Goal: Information Seeking & Learning: Learn about a topic

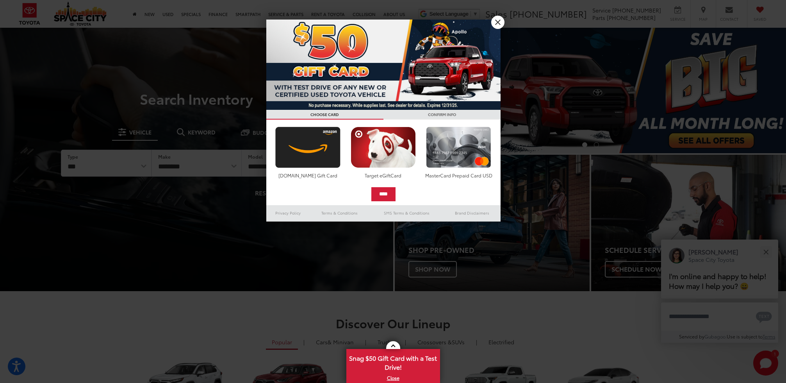
click at [499, 23] on link "X" at bounding box center [497, 22] width 13 height 13
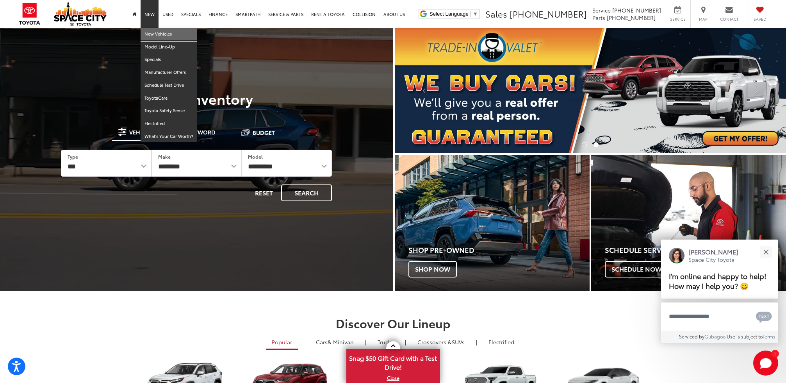
click at [155, 35] on link "New Vehicles" at bounding box center [169, 34] width 57 height 13
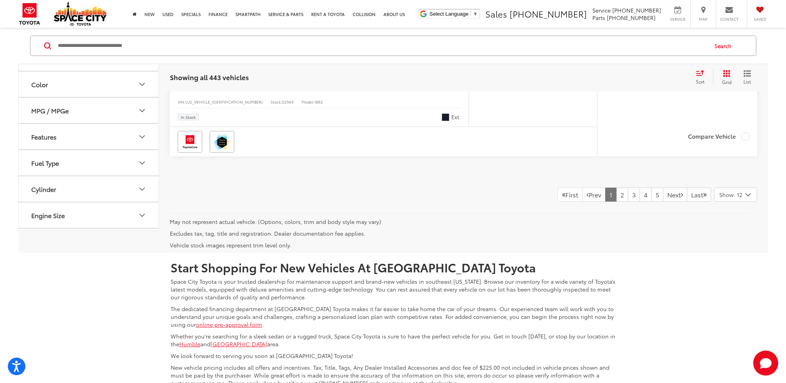
scroll to position [4123, 0]
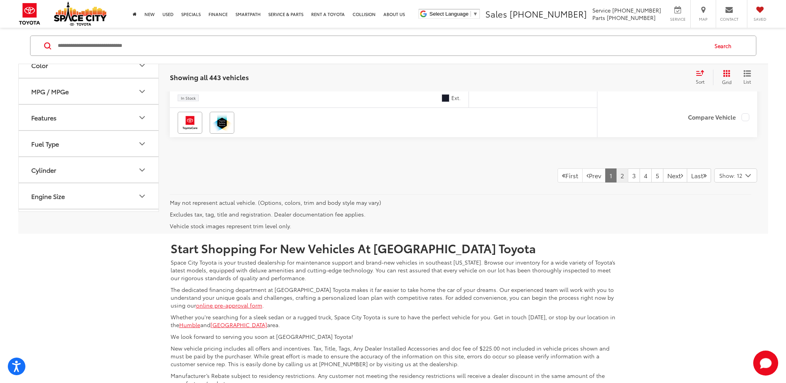
click at [616, 176] on link "2" at bounding box center [622, 175] width 12 height 14
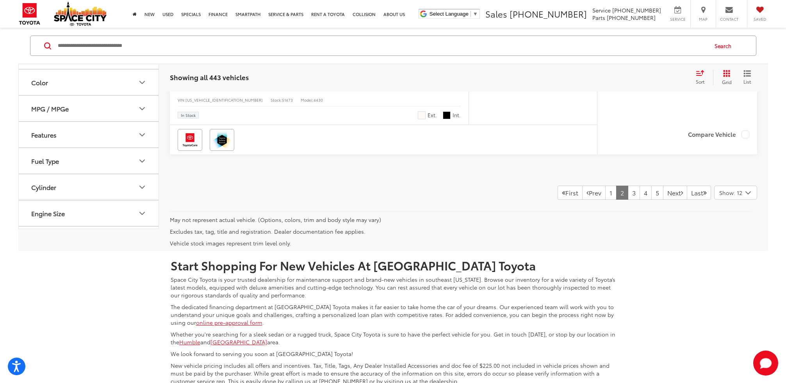
scroll to position [4102, 0]
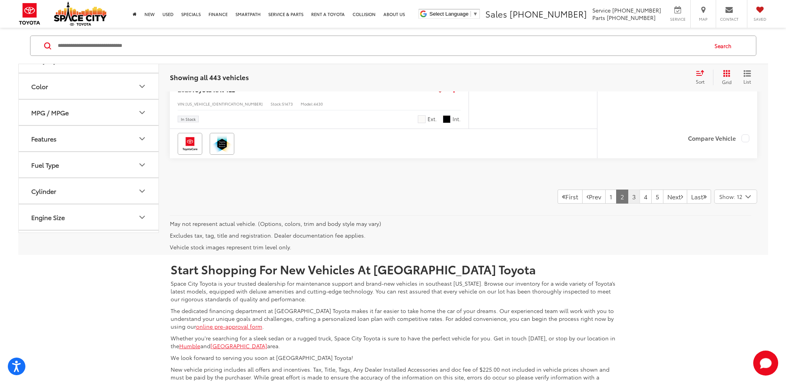
click at [628, 196] on link "3" at bounding box center [634, 196] width 12 height 14
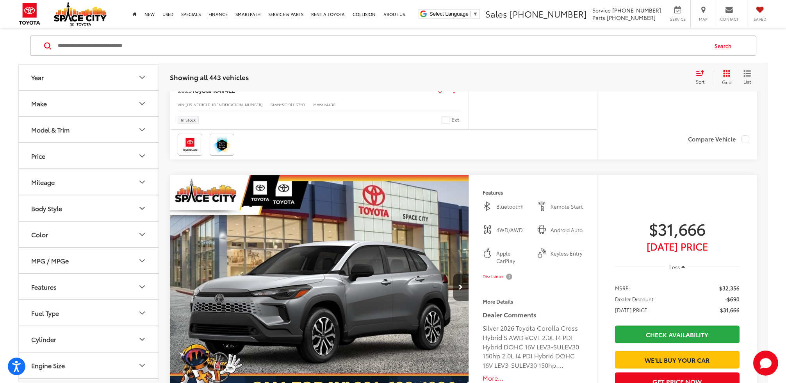
scroll to position [3406, 0]
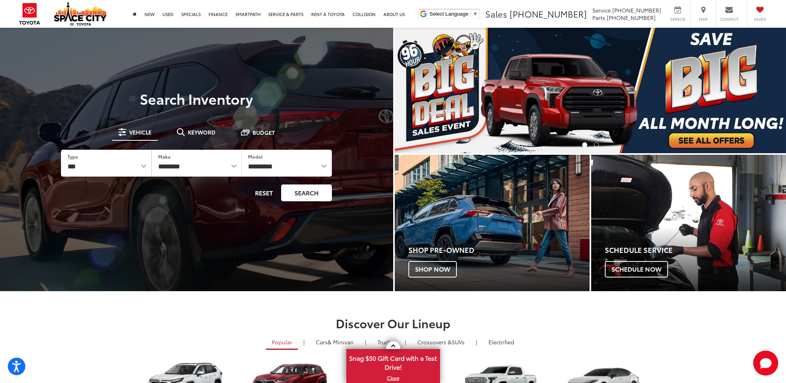
click at [305, 191] on button "Search" at bounding box center [306, 192] width 51 height 17
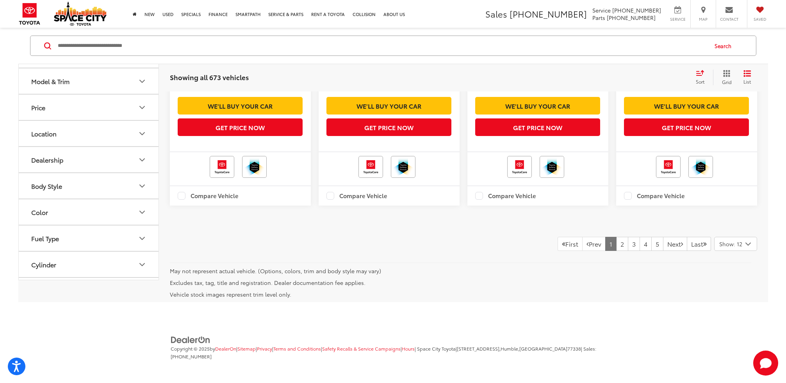
scroll to position [1499, 0]
click at [616, 249] on link "2" at bounding box center [622, 244] width 12 height 14
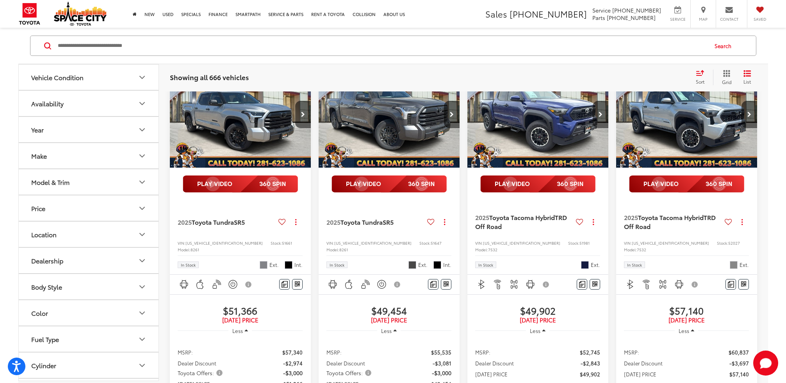
scroll to position [1150, 0]
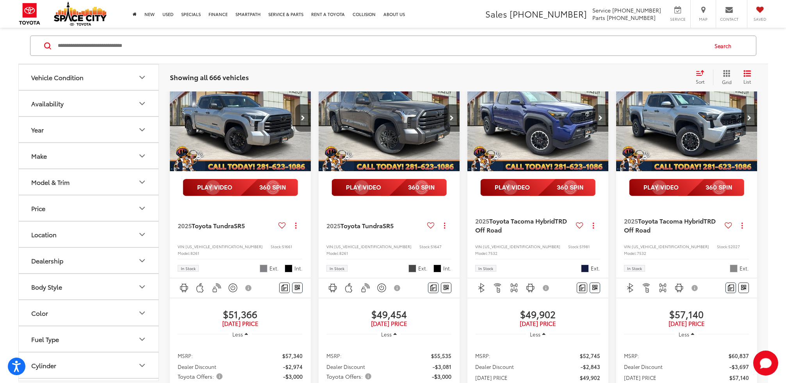
click at [553, 171] on img "2025 Toyota Tacoma Hybrid TRD Off Road 0" at bounding box center [538, 118] width 142 height 107
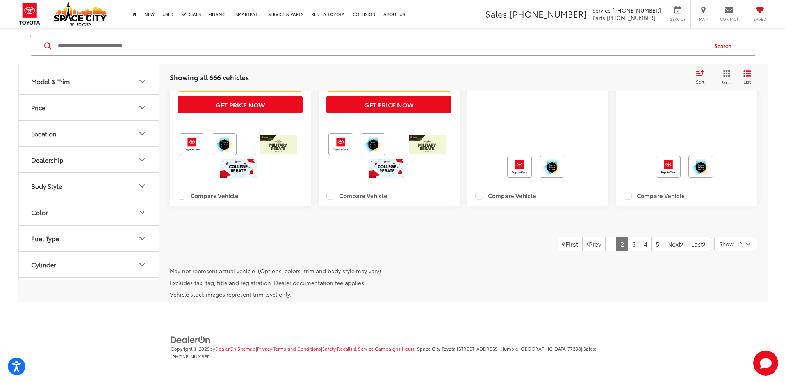
scroll to position [1586, 0]
click at [628, 244] on link "3" at bounding box center [634, 244] width 12 height 14
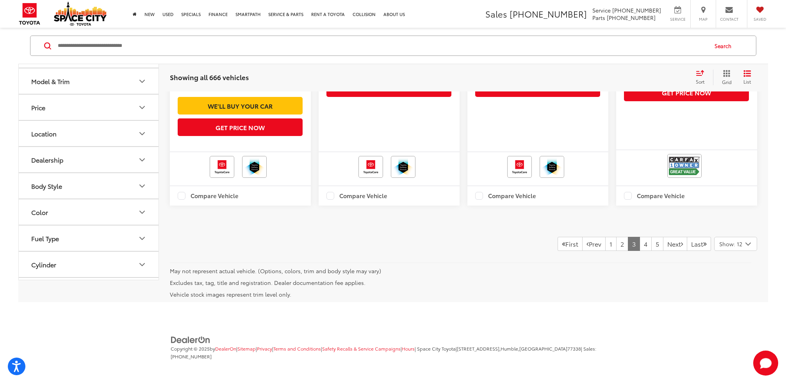
scroll to position [1457, 0]
click at [640, 251] on link "4" at bounding box center [646, 244] width 12 height 14
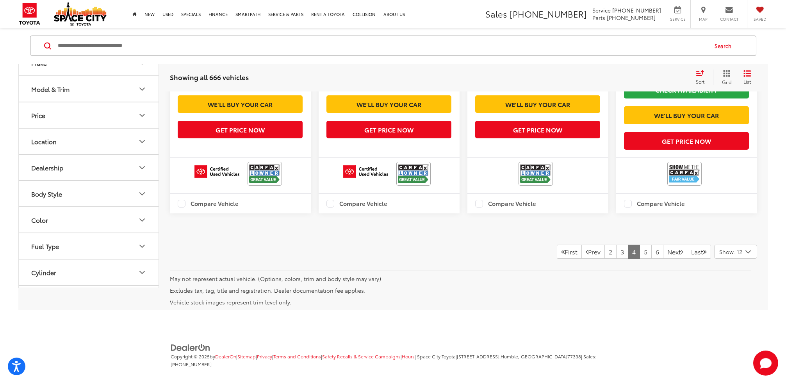
scroll to position [1434, 0]
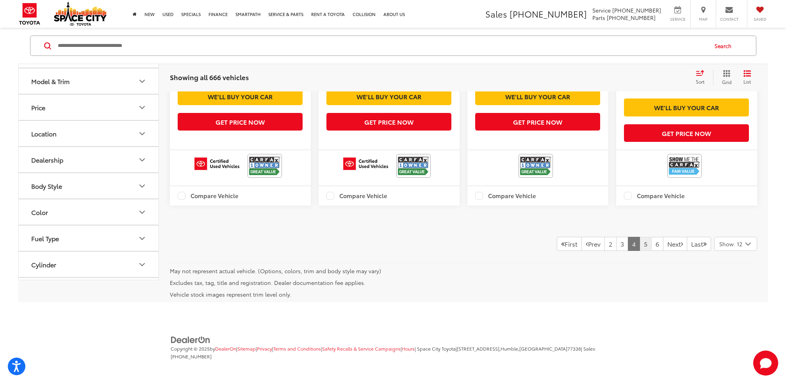
click at [640, 251] on link "5" at bounding box center [646, 244] width 12 height 14
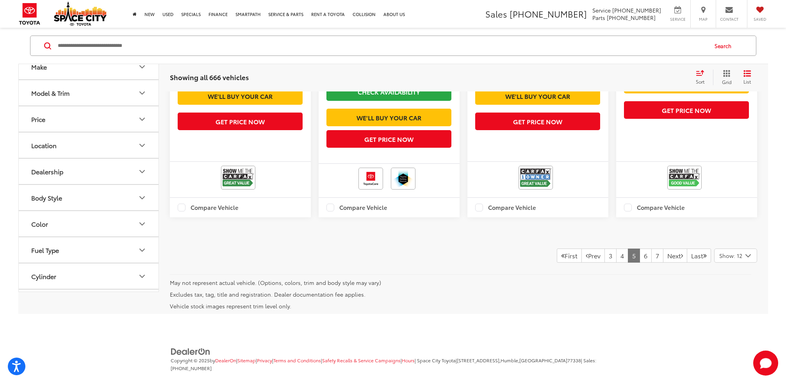
scroll to position [1409, 0]
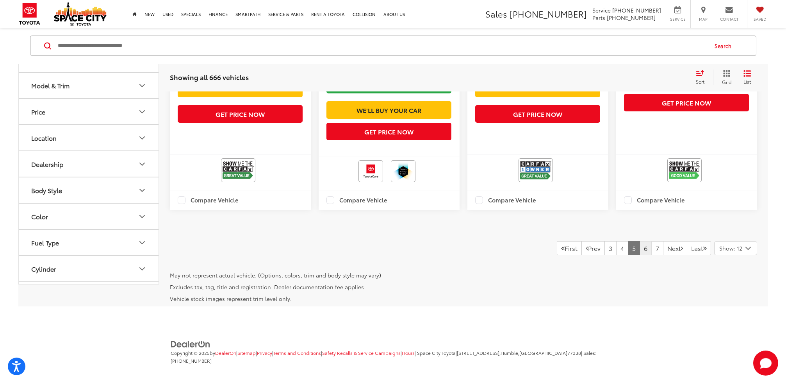
click at [640, 255] on link "6" at bounding box center [646, 248] width 12 height 14
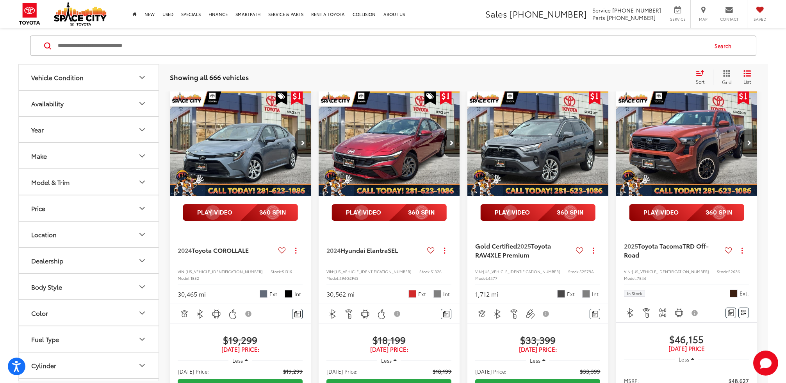
scroll to position [608, 0]
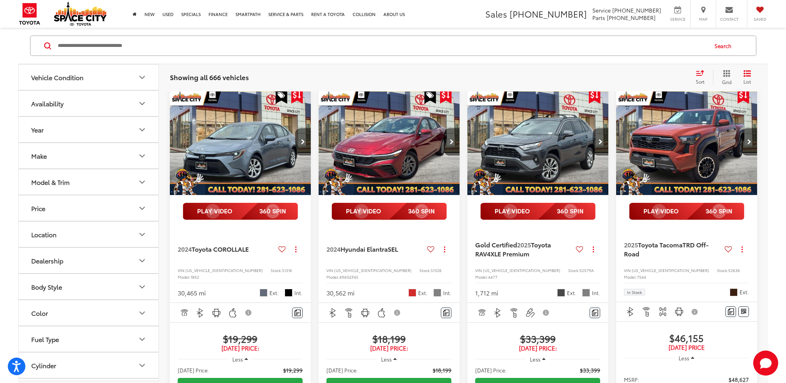
click at [700, 182] on img "2025 Toyota Tacoma TRD Off-Road 0" at bounding box center [687, 142] width 142 height 107
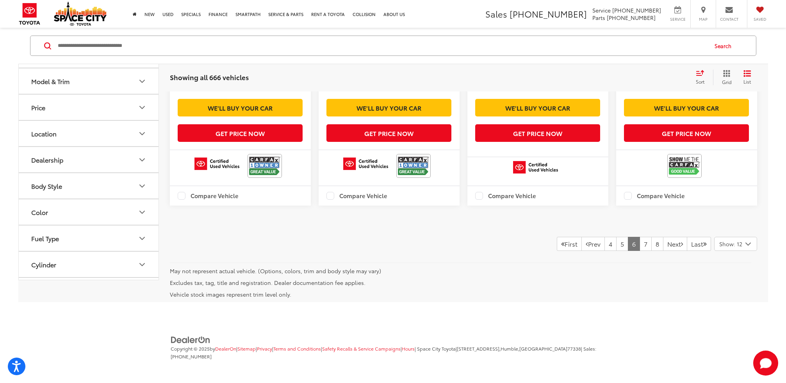
scroll to position [1431, 0]
click at [640, 251] on link "7" at bounding box center [646, 244] width 12 height 14
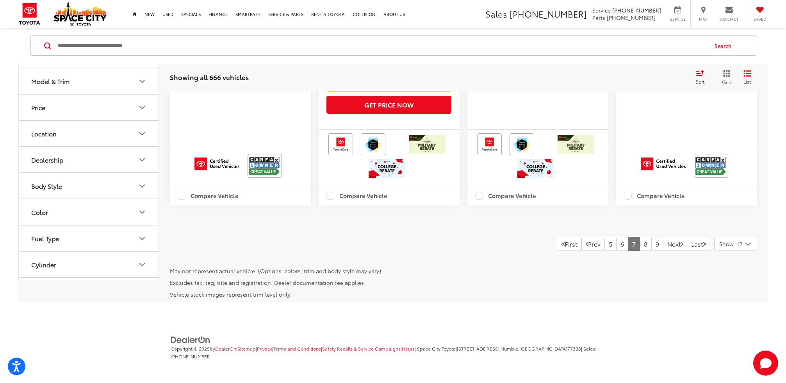
scroll to position [1466, 0]
click at [640, 251] on link "8" at bounding box center [646, 244] width 12 height 14
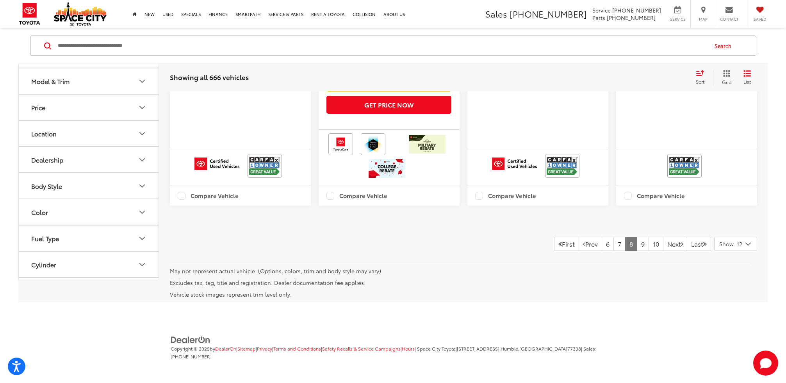
scroll to position [1531, 0]
click at [637, 243] on link "9" at bounding box center [643, 244] width 12 height 14
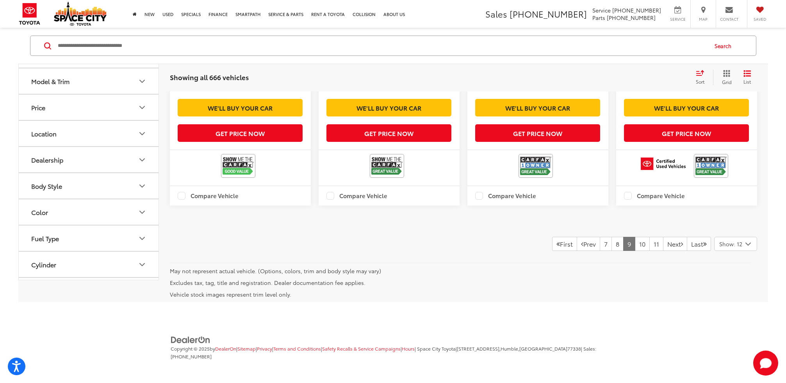
scroll to position [1484, 0]
click at [635, 246] on link "10" at bounding box center [642, 244] width 15 height 14
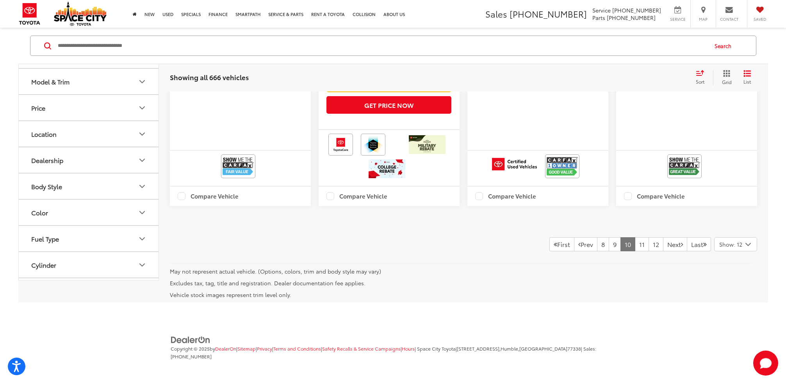
scroll to position [1595, 0]
click at [635, 242] on link "11" at bounding box center [642, 244] width 14 height 14
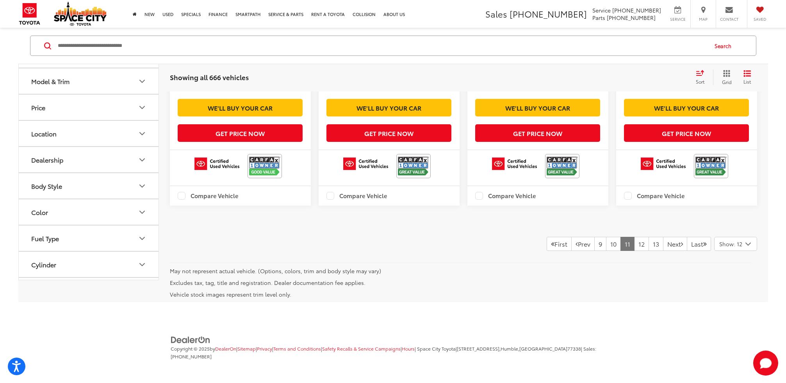
scroll to position [1415, 0]
click at [634, 244] on link "12" at bounding box center [641, 244] width 15 height 14
click at [634, 241] on link "13" at bounding box center [641, 244] width 15 height 14
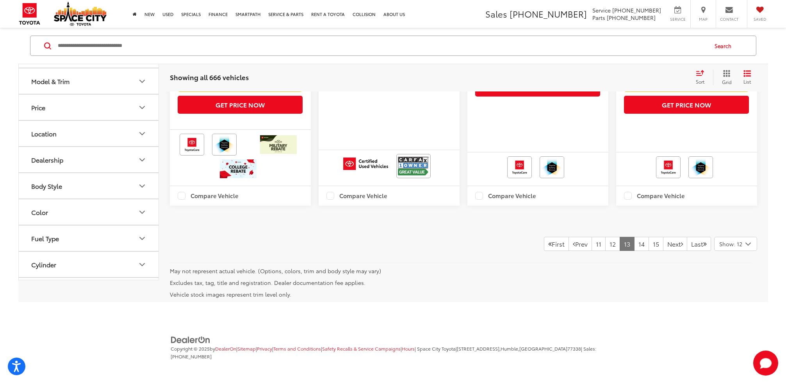
scroll to position [1399, 0]
click at [634, 251] on link "14" at bounding box center [641, 244] width 15 height 14
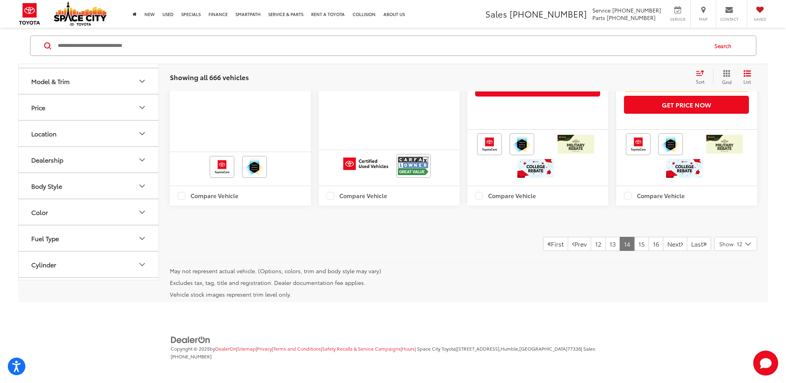
scroll to position [1474, 0]
click at [634, 251] on link "15" at bounding box center [641, 244] width 15 height 14
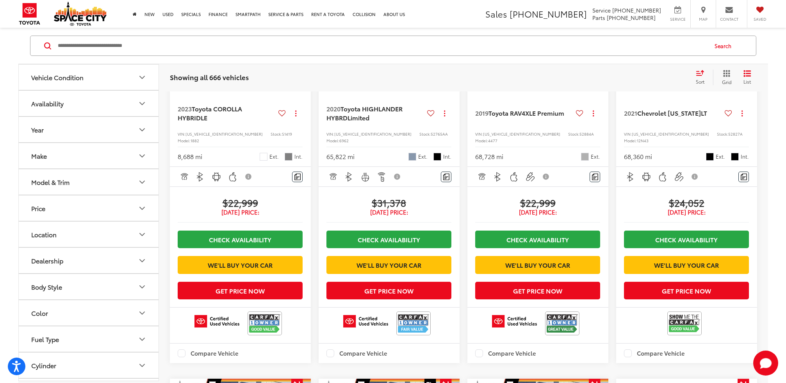
scroll to position [167, 0]
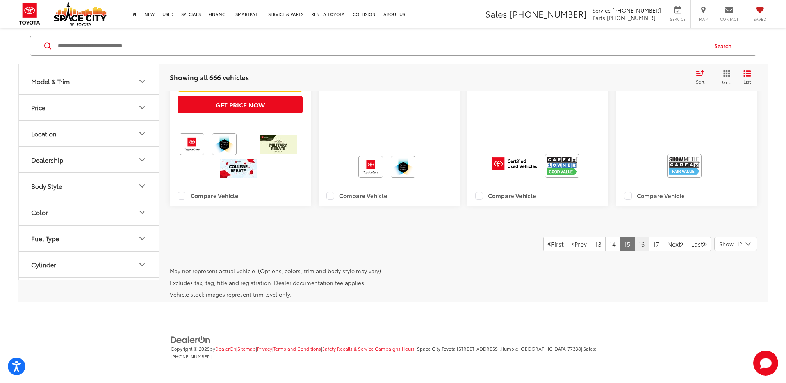
click at [634, 245] on link "16" at bounding box center [641, 244] width 15 height 14
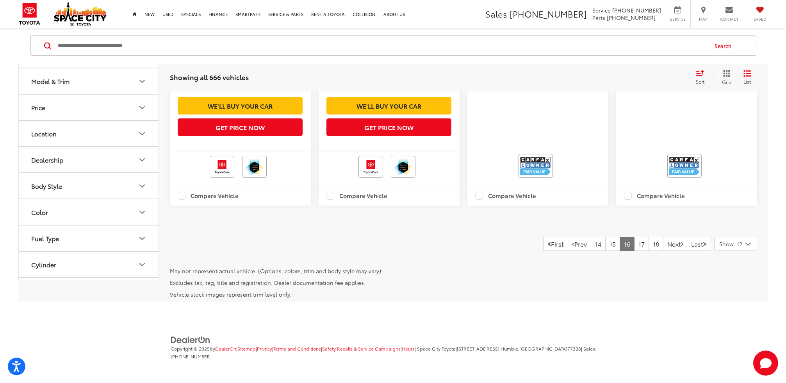
scroll to position [1476, 0]
click at [635, 251] on link "17" at bounding box center [641, 244] width 15 height 14
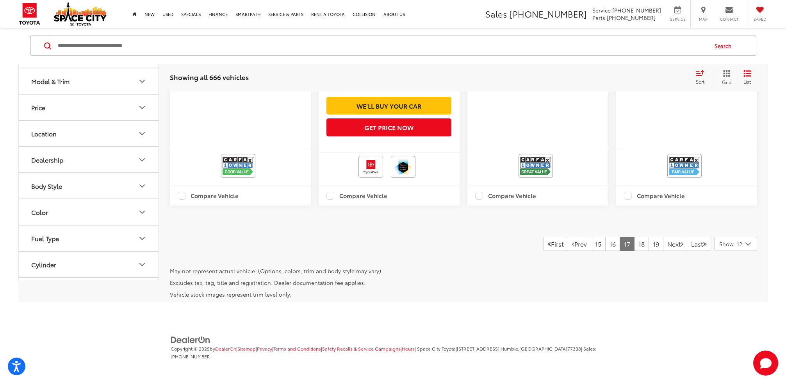
scroll to position [1414, 0]
click at [634, 251] on link "18" at bounding box center [641, 244] width 15 height 14
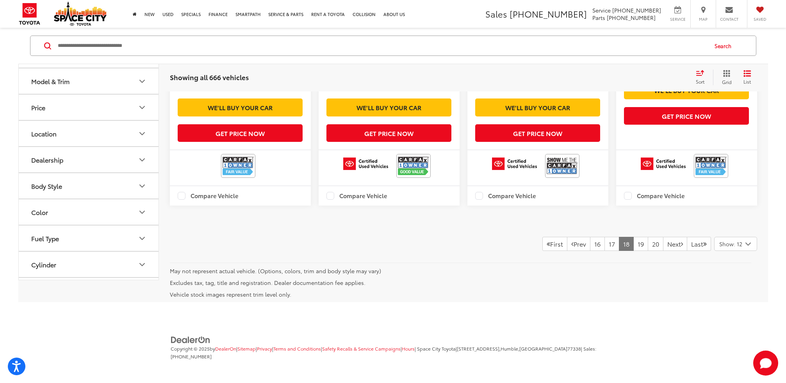
scroll to position [1467, 0]
click at [633, 251] on link "19" at bounding box center [640, 244] width 15 height 14
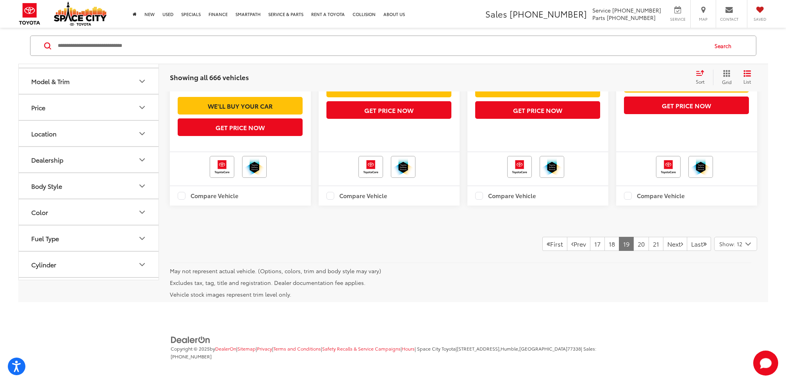
scroll to position [1495, 0]
click at [633, 251] on link "20" at bounding box center [641, 244] width 16 height 14
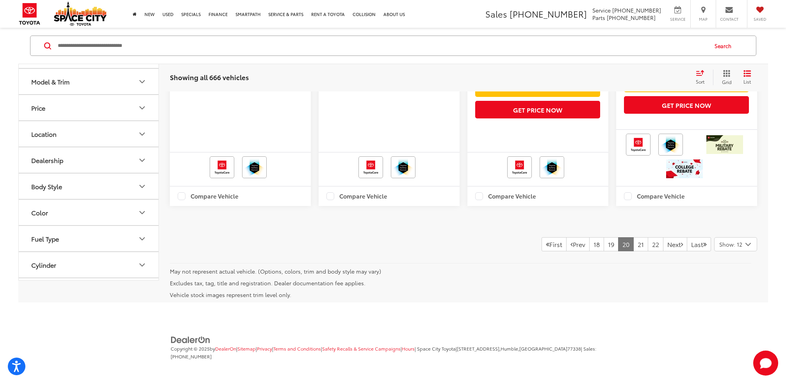
scroll to position [1505, 0]
click at [633, 251] on link "21" at bounding box center [640, 244] width 15 height 14
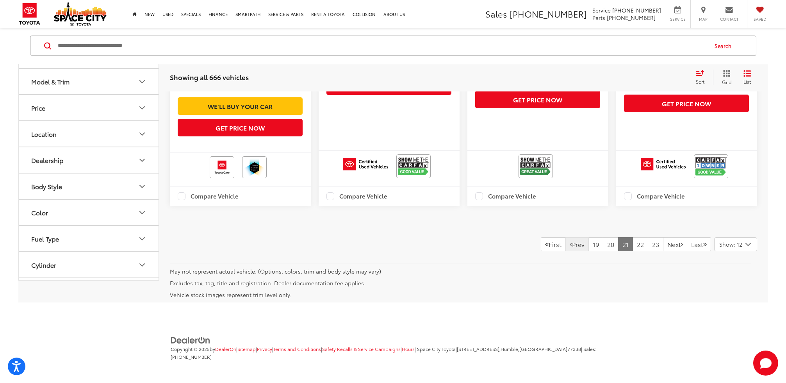
scroll to position [1478, 0]
click at [632, 251] on link "22" at bounding box center [640, 244] width 16 height 14
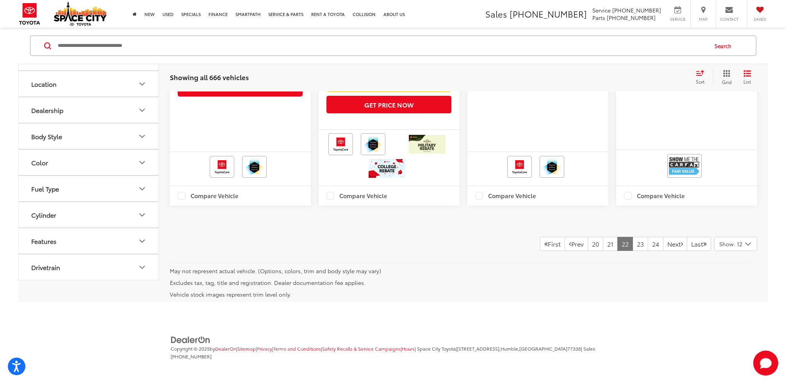
scroll to position [1485, 0]
click at [632, 244] on link "23" at bounding box center [640, 244] width 16 height 14
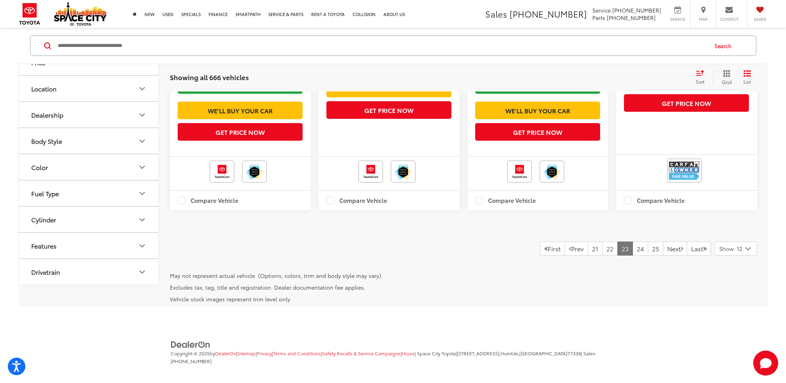
scroll to position [1458, 0]
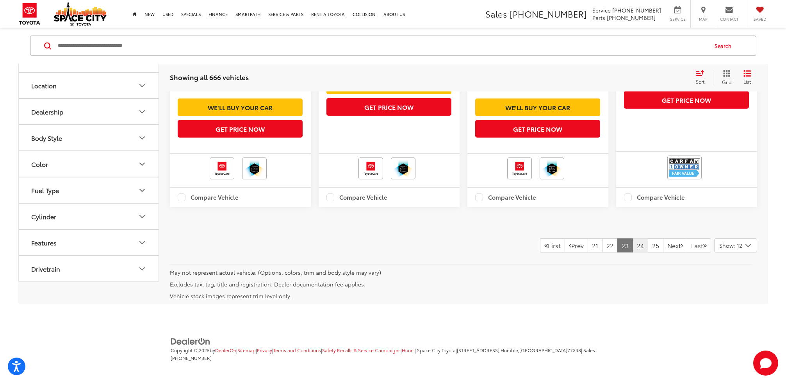
click at [632, 252] on link "24" at bounding box center [640, 245] width 16 height 14
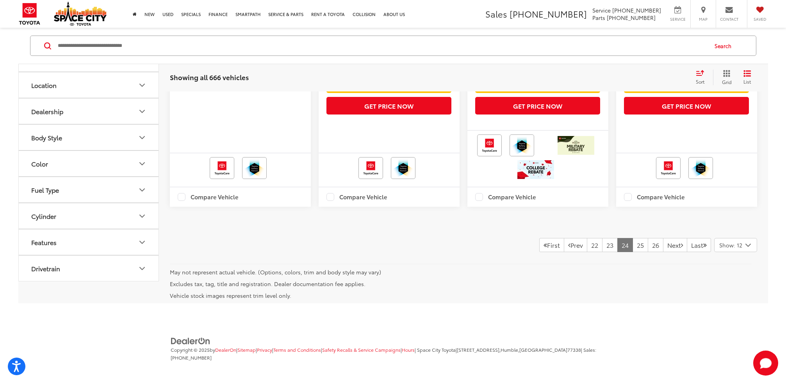
scroll to position [1534, 0]
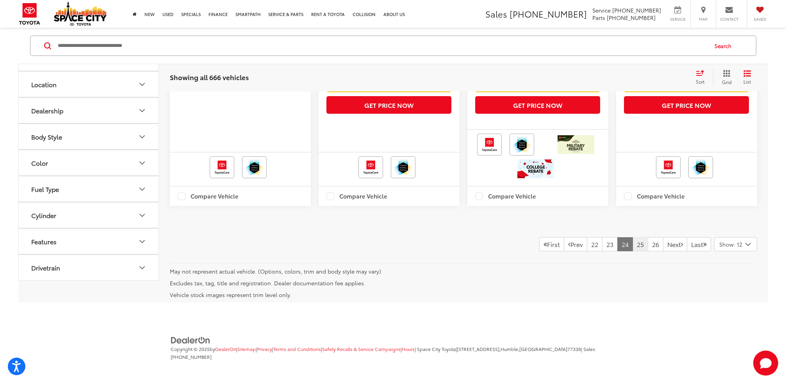
click at [632, 251] on link "25" at bounding box center [640, 244] width 16 height 14
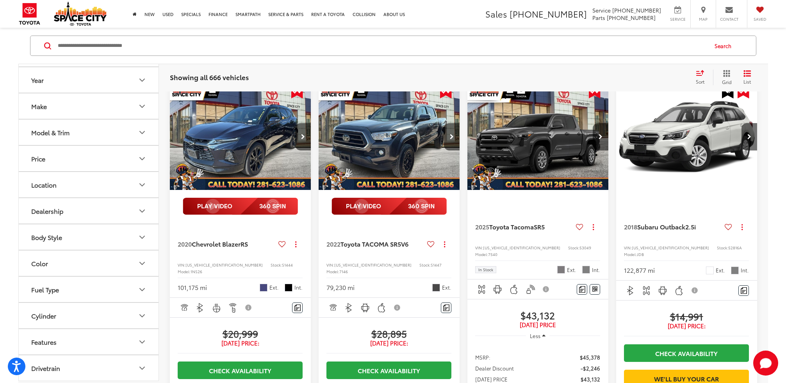
scroll to position [677, 0]
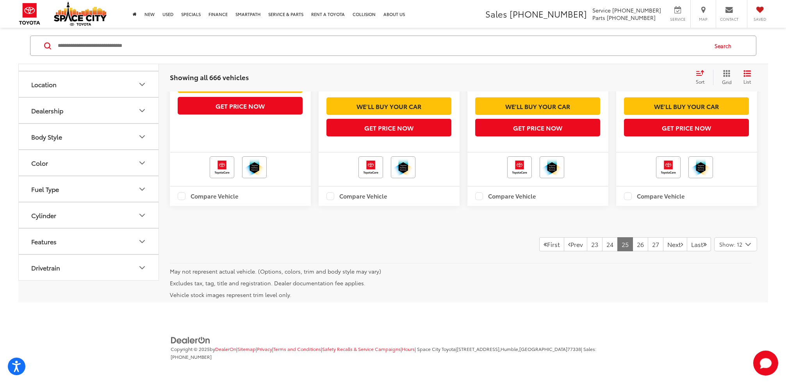
click at [632, 244] on link "26" at bounding box center [640, 244] width 16 height 14
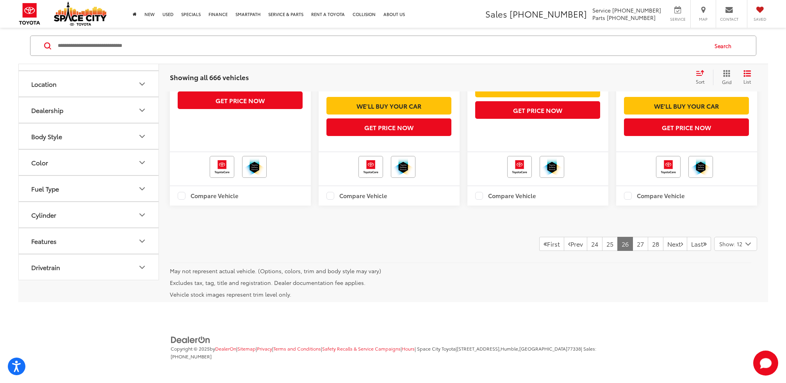
scroll to position [1564, 0]
click at [632, 251] on link "27" at bounding box center [640, 244] width 16 height 14
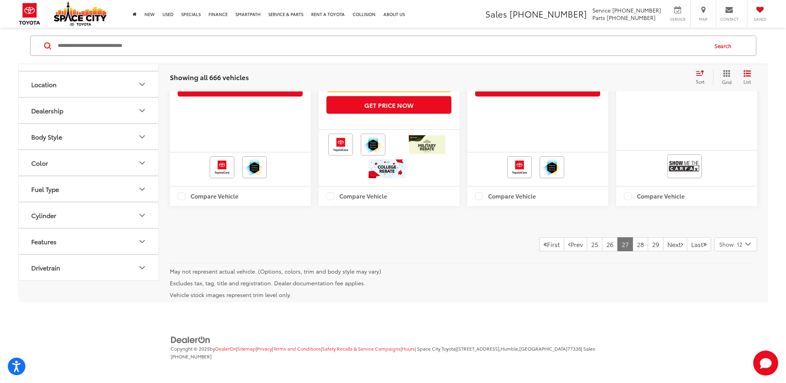
scroll to position [1561, 0]
click at [632, 251] on link "28" at bounding box center [640, 244] width 16 height 14
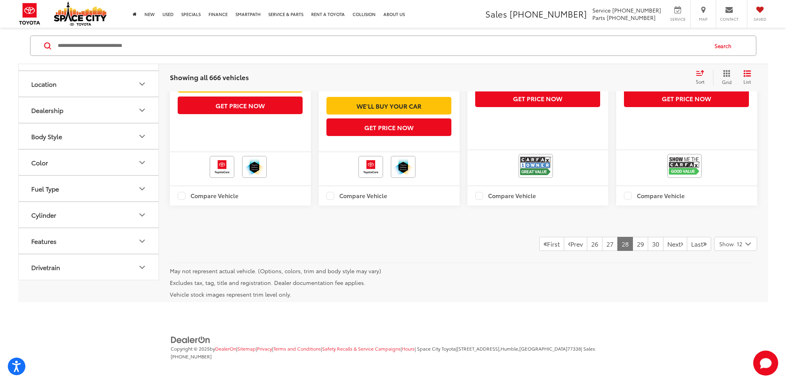
scroll to position [1485, 0]
click at [632, 243] on link "29" at bounding box center [640, 244] width 16 height 14
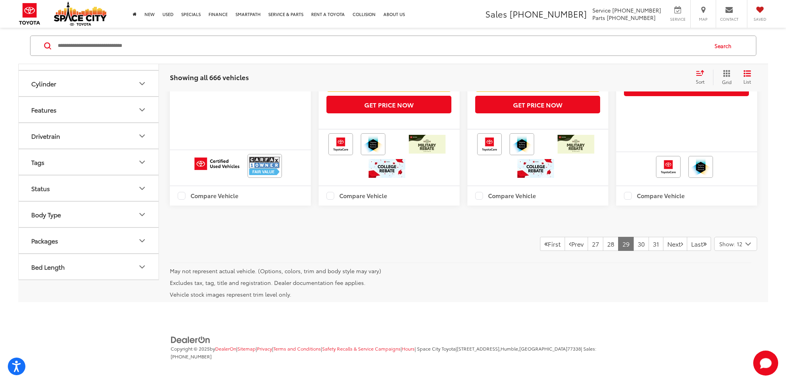
scroll to position [1530, 0]
click at [633, 244] on link "30" at bounding box center [641, 244] width 16 height 14
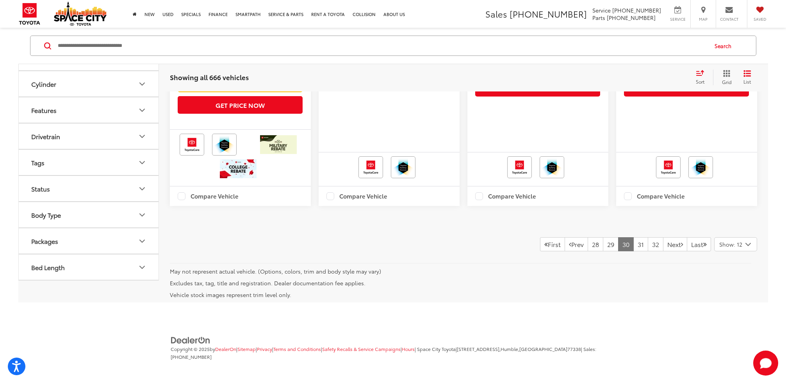
scroll to position [1491, 0]
click at [633, 244] on link "31" at bounding box center [640, 244] width 15 height 14
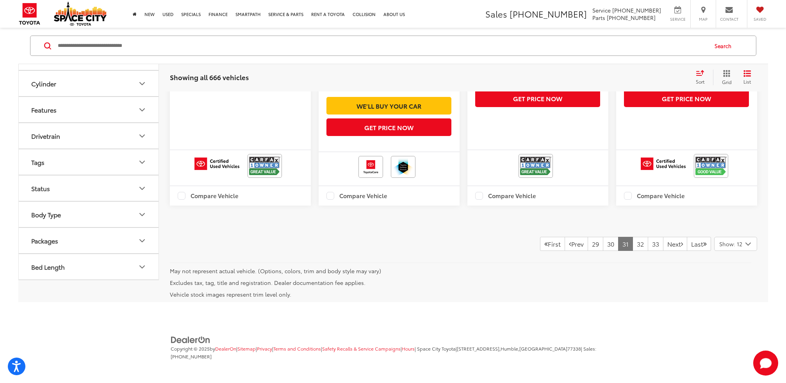
scroll to position [1512, 0]
click at [633, 245] on link "32" at bounding box center [640, 244] width 16 height 14
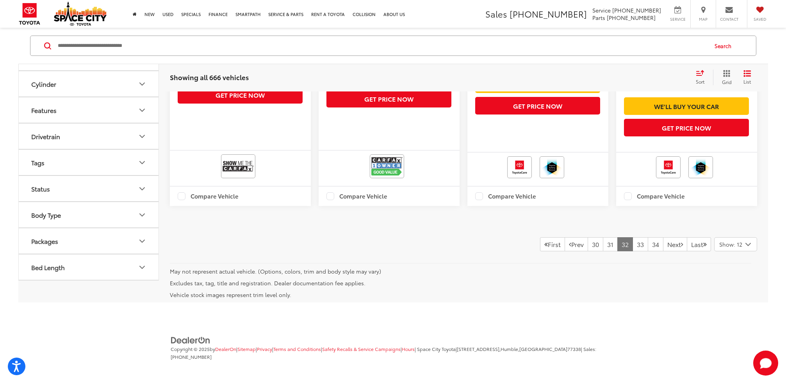
scroll to position [1542, 0]
click at [632, 251] on link "33" at bounding box center [640, 244] width 16 height 14
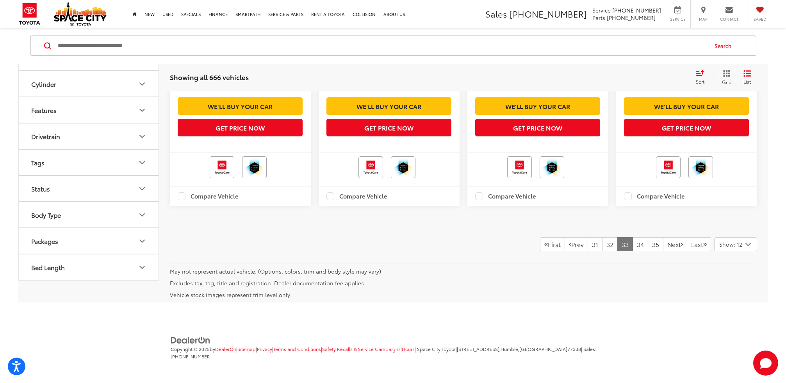
scroll to position [1541, 0]
click at [632, 251] on link "34" at bounding box center [640, 244] width 16 height 14
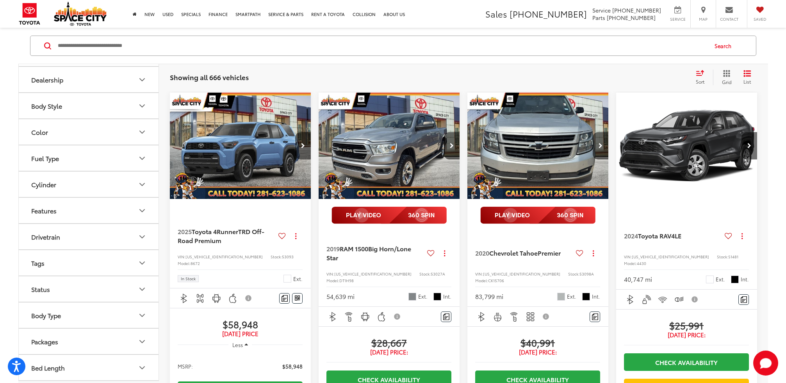
scroll to position [164, 0]
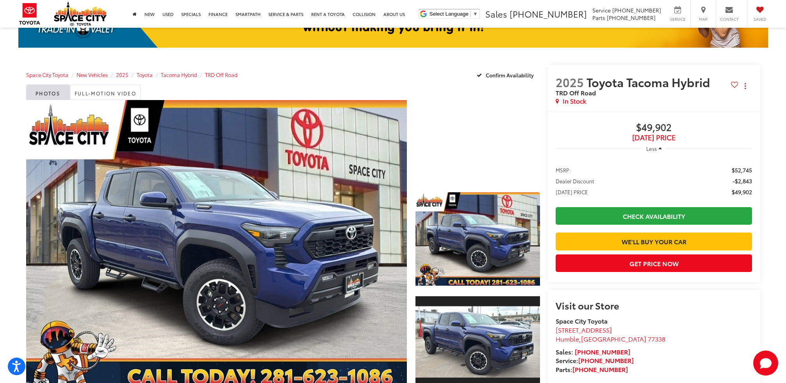
scroll to position [66, 0]
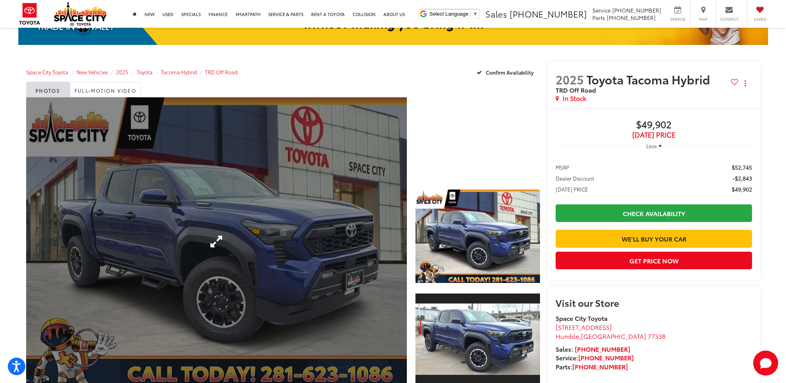
click at [392, 242] on link "Expand Photo 0" at bounding box center [216, 241] width 381 height 288
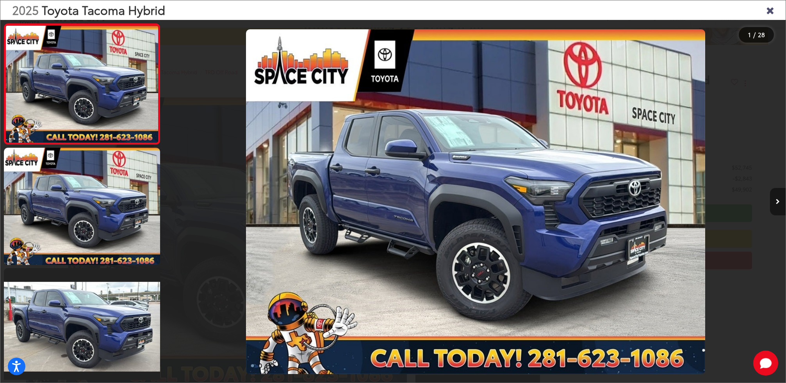
click at [777, 199] on icon "Next image" at bounding box center [778, 201] width 4 height 5
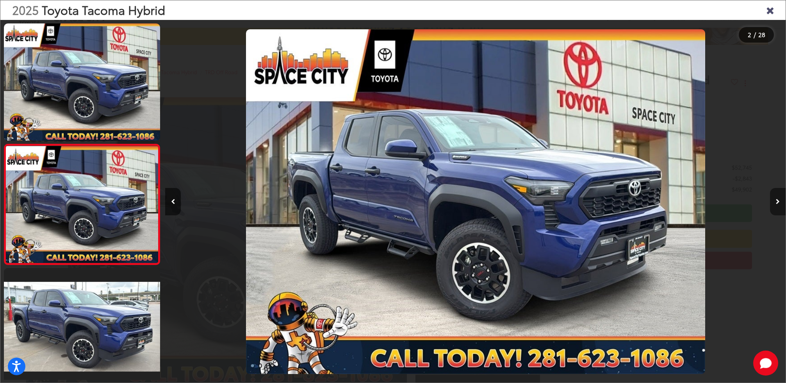
scroll to position [25, 0]
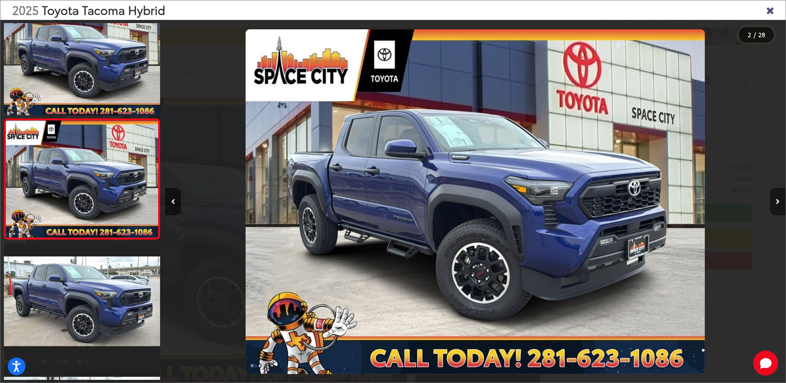
click at [777, 199] on icon "Next image" at bounding box center [778, 201] width 4 height 5
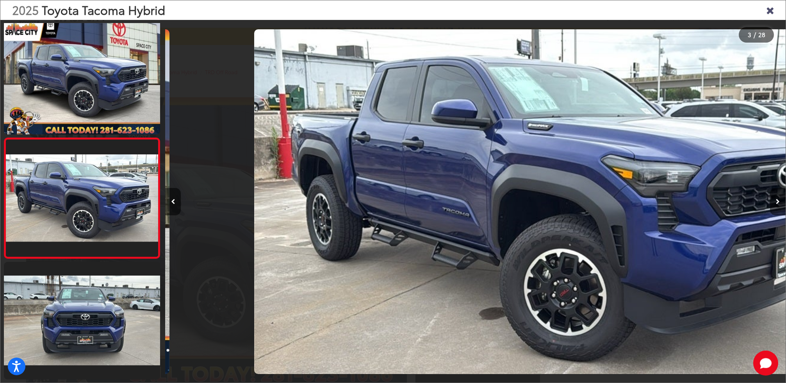
scroll to position [0, 1241]
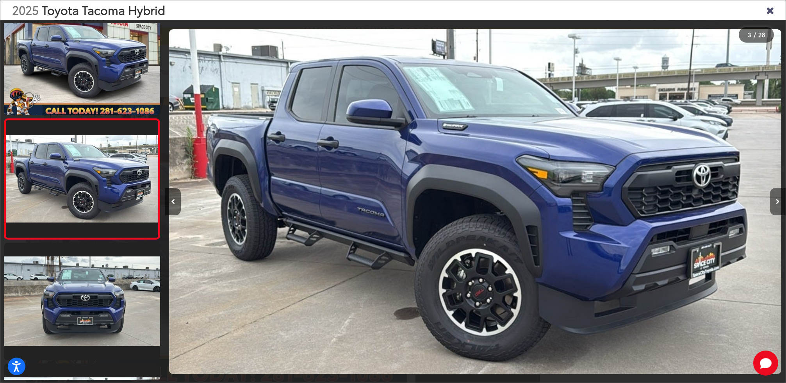
click at [777, 199] on icon "Next image" at bounding box center [778, 201] width 4 height 5
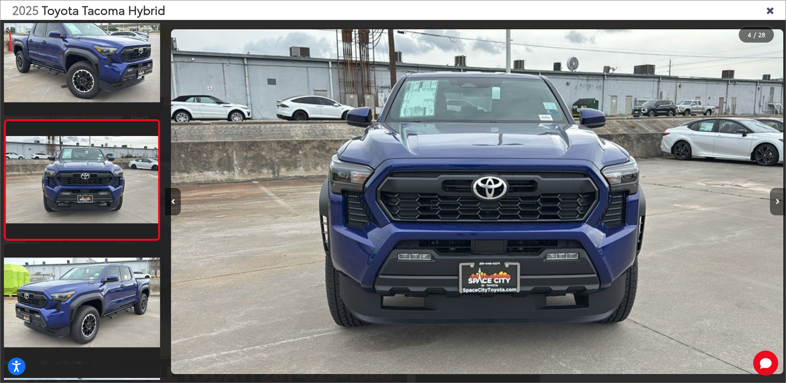
scroll to position [0, 1861]
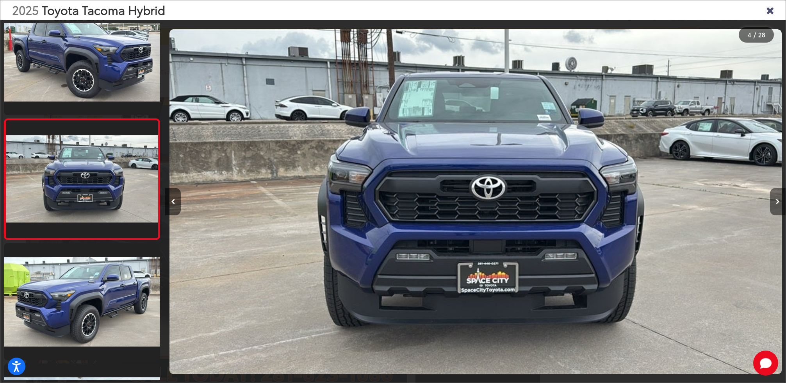
click at [777, 199] on icon "Next image" at bounding box center [778, 201] width 4 height 5
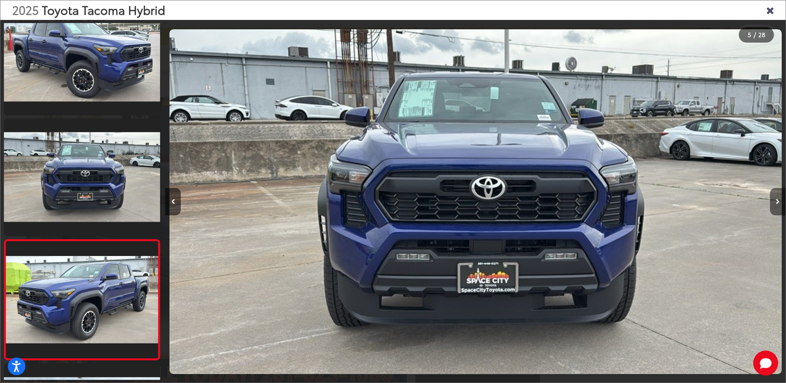
scroll to position [0, 2481]
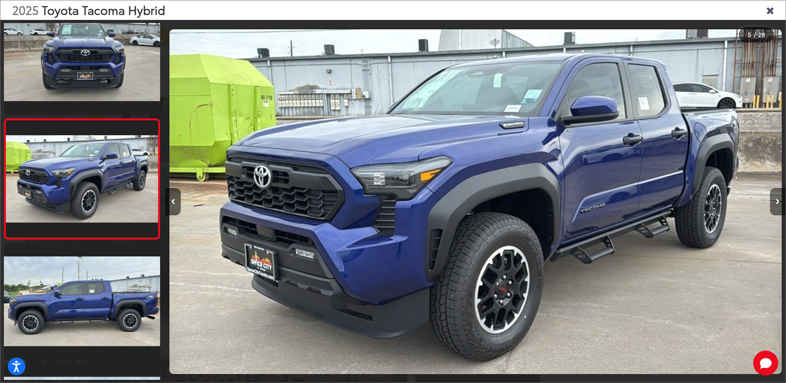
click at [777, 199] on icon "Next image" at bounding box center [778, 201] width 4 height 5
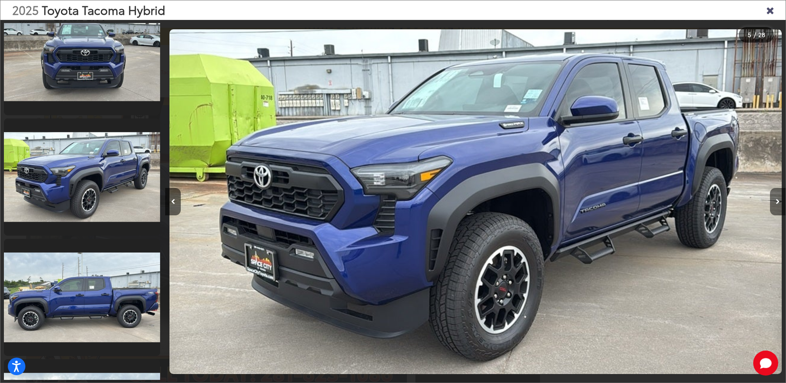
scroll to position [0, 3102]
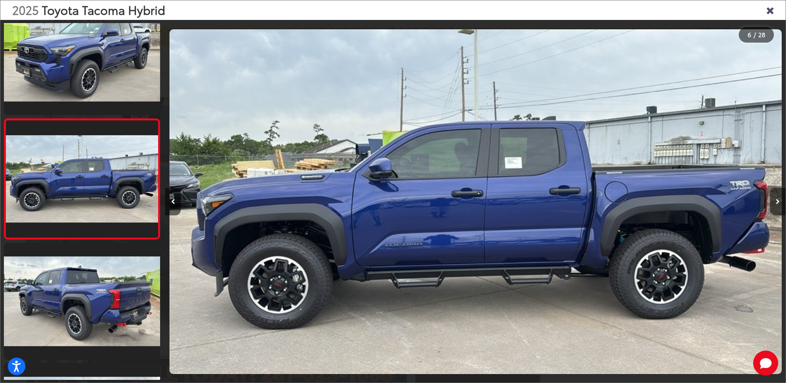
click at [777, 199] on icon "Next image" at bounding box center [778, 201] width 4 height 5
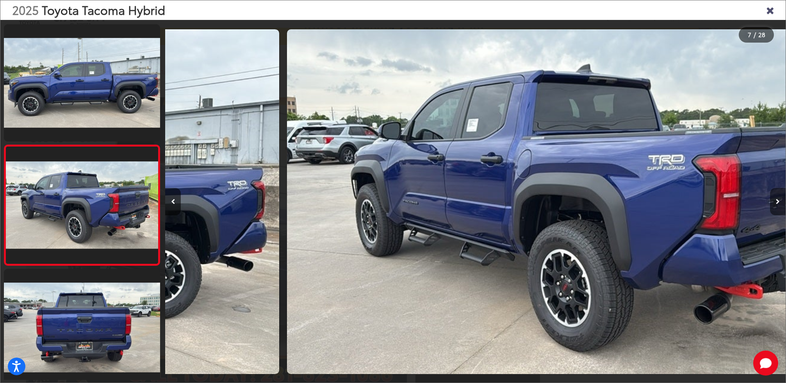
scroll to position [0, 3722]
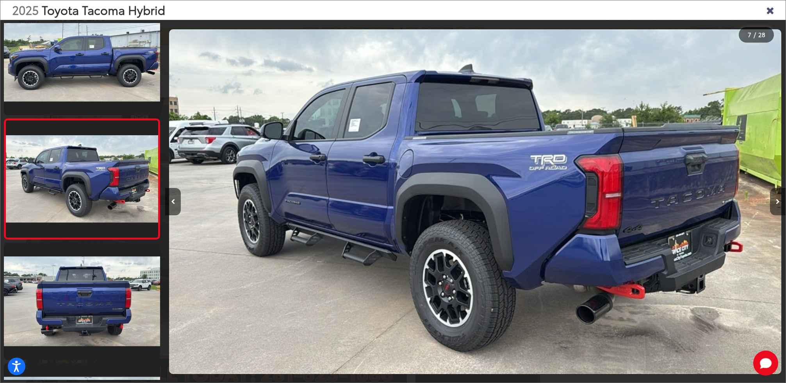
click at [777, 199] on icon "Next image" at bounding box center [778, 201] width 4 height 5
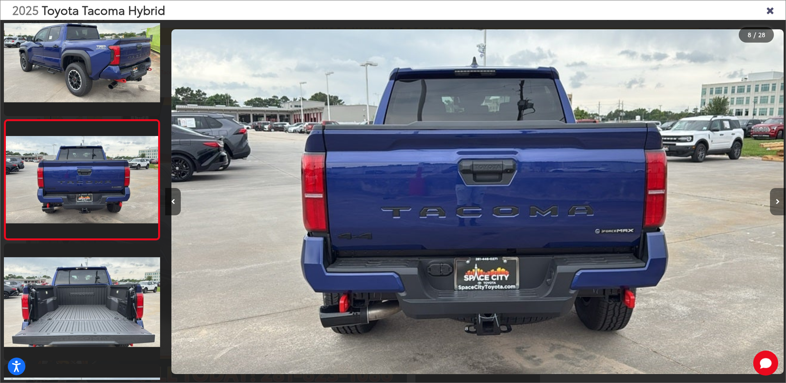
scroll to position [0, 4342]
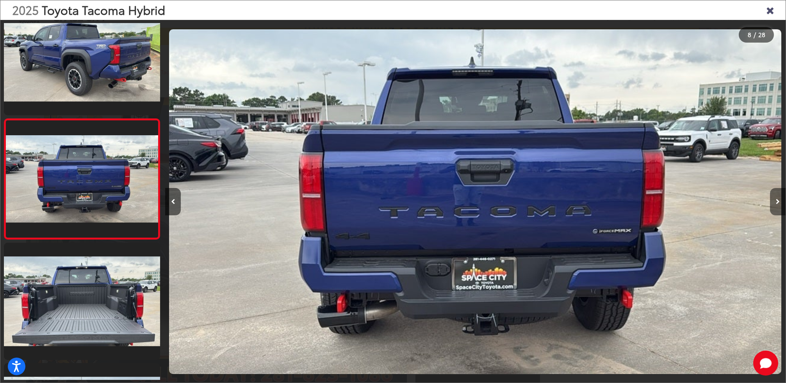
click at [777, 199] on icon "Next image" at bounding box center [778, 201] width 4 height 5
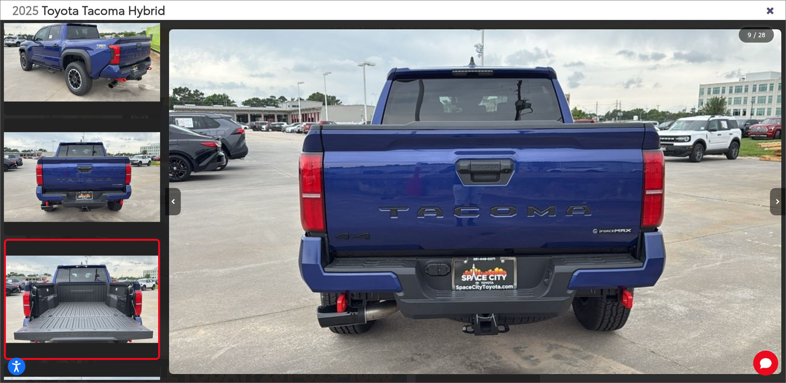
scroll to position [868, 0]
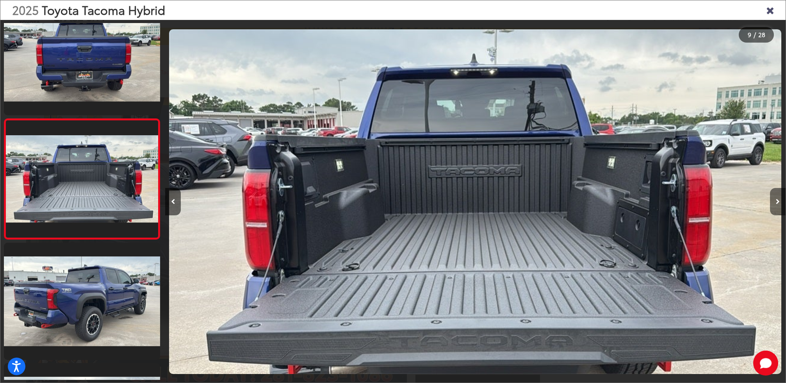
click at [777, 199] on icon "Next image" at bounding box center [778, 201] width 4 height 5
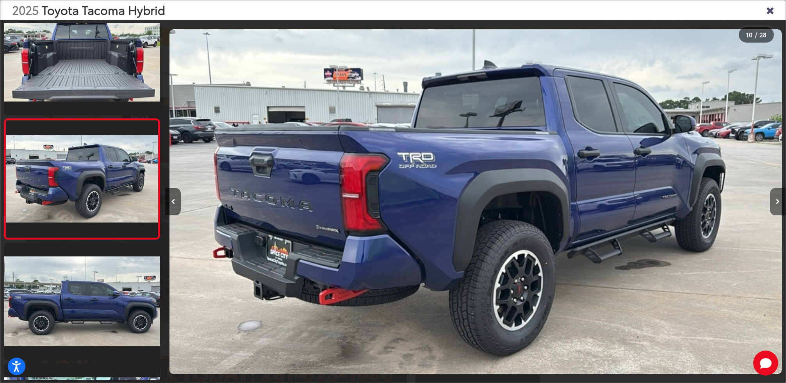
click at [777, 199] on icon "Next image" at bounding box center [778, 201] width 4 height 5
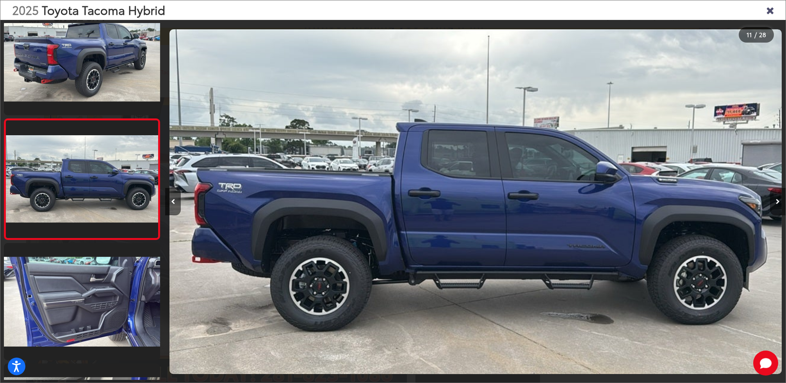
click at [777, 199] on icon "Next image" at bounding box center [778, 201] width 4 height 5
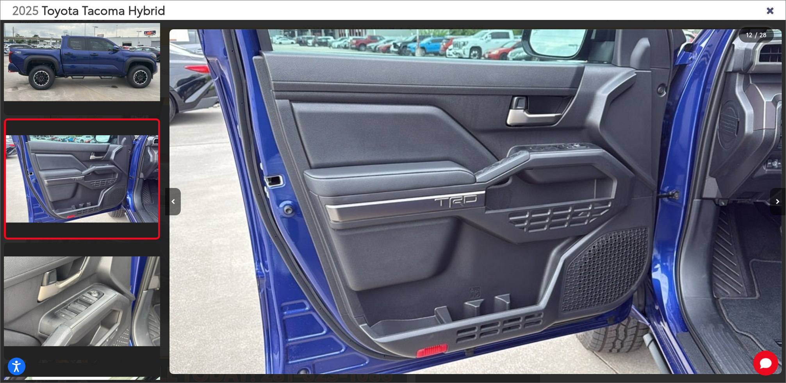
click at [777, 199] on icon "Next image" at bounding box center [778, 201] width 4 height 5
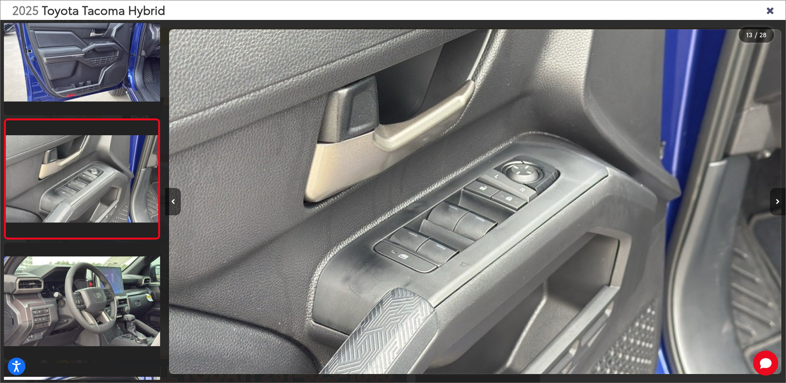
click at [777, 199] on icon "Next image" at bounding box center [778, 201] width 4 height 5
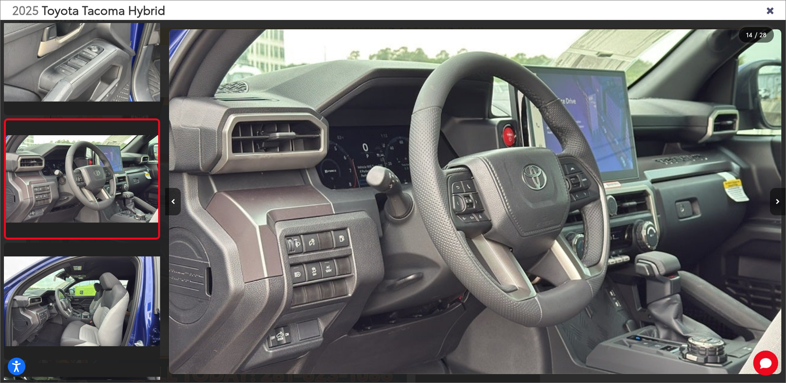
click at [777, 199] on icon "Next image" at bounding box center [778, 201] width 4 height 5
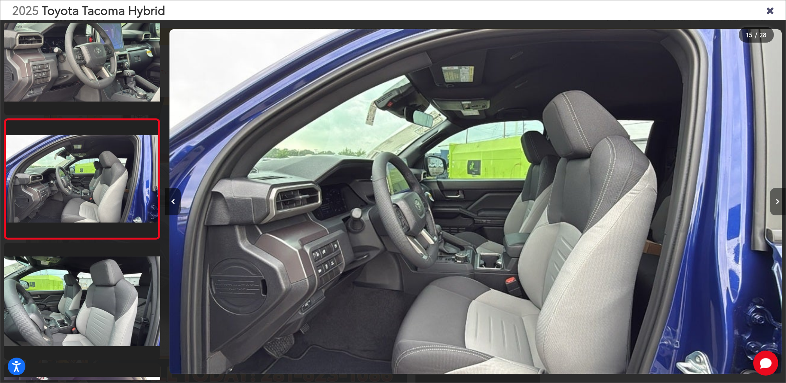
click at [777, 199] on icon "Next image" at bounding box center [778, 201] width 4 height 5
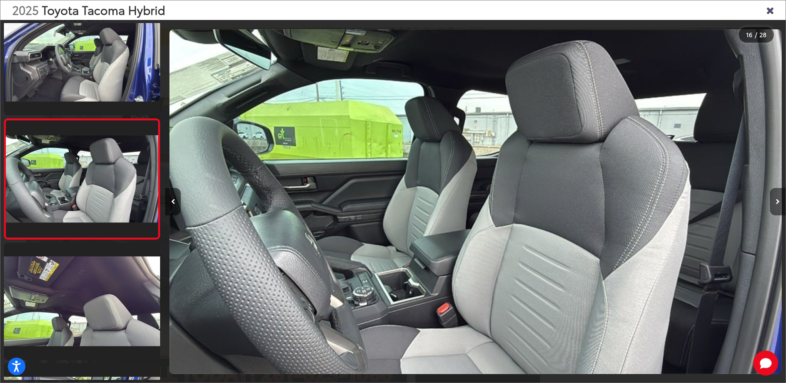
click at [777, 199] on icon "Next image" at bounding box center [778, 201] width 4 height 5
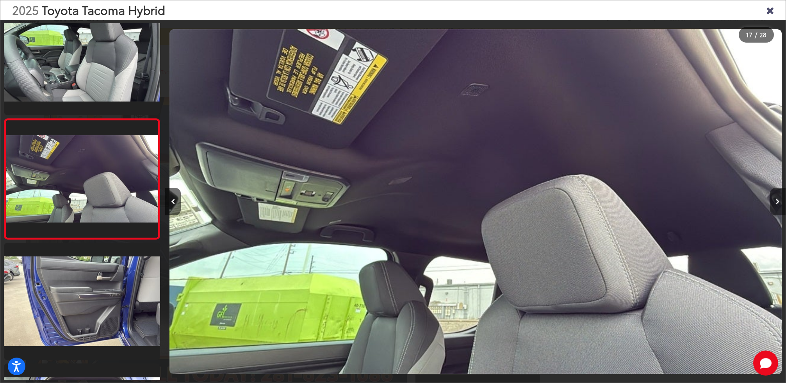
click at [777, 199] on icon "Next image" at bounding box center [778, 201] width 4 height 5
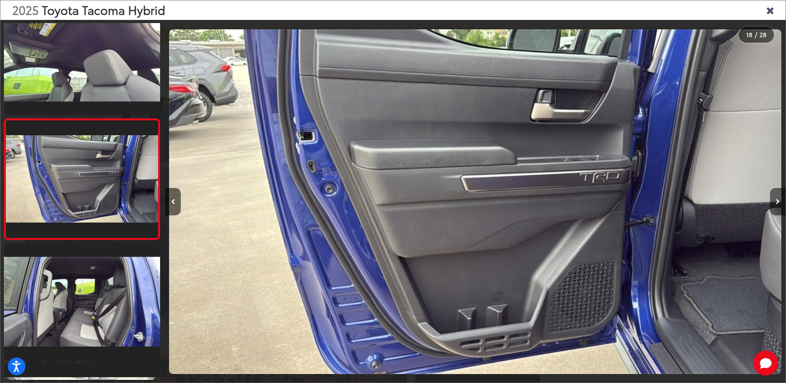
click at [777, 199] on icon "Next image" at bounding box center [778, 201] width 4 height 5
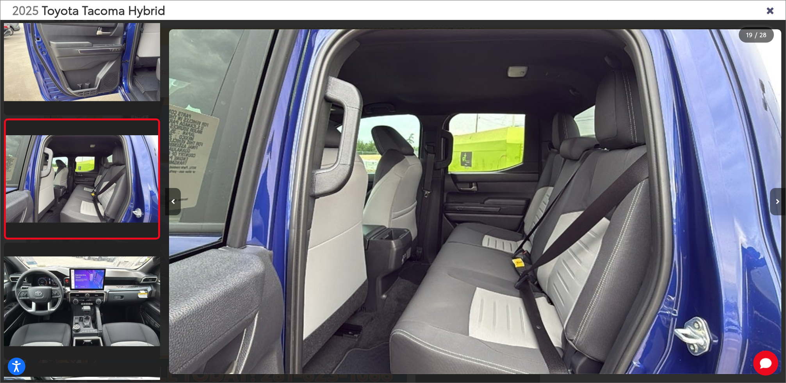
click at [777, 199] on icon "Next image" at bounding box center [778, 201] width 4 height 5
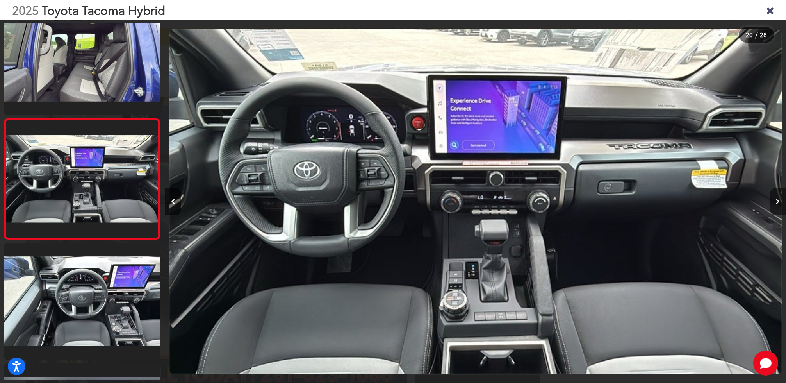
click at [777, 199] on icon "Next image" at bounding box center [778, 201] width 4 height 5
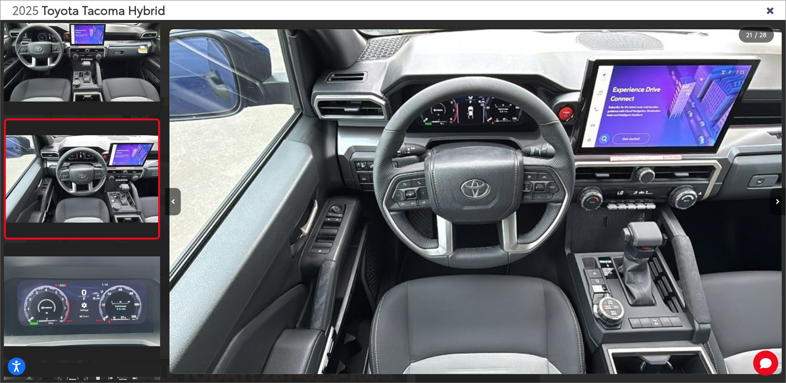
click at [777, 199] on icon "Next image" at bounding box center [778, 201] width 4 height 5
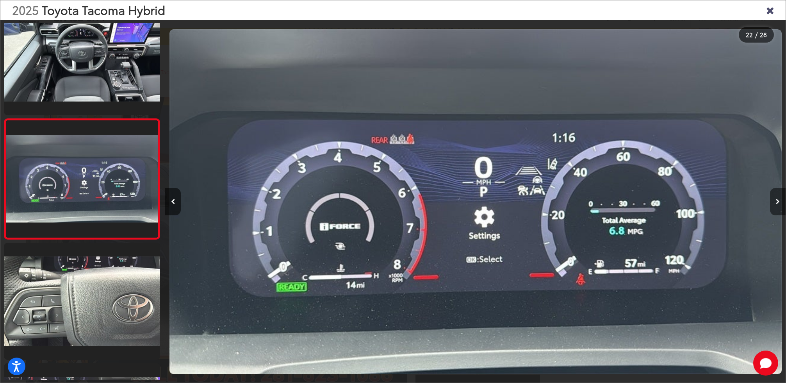
click at [777, 199] on icon "Next image" at bounding box center [778, 201] width 4 height 5
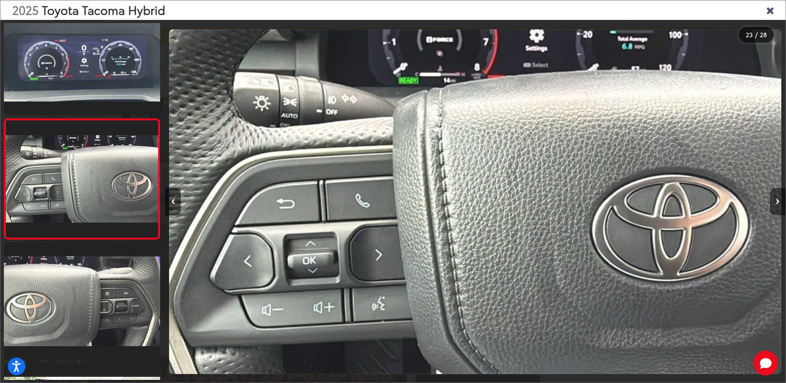
click at [777, 199] on icon "Next image" at bounding box center [778, 201] width 4 height 5
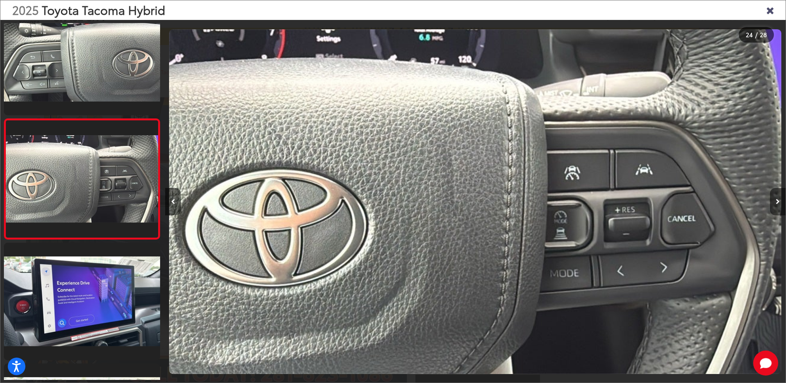
click at [776, 199] on icon "Next image" at bounding box center [778, 201] width 4 height 5
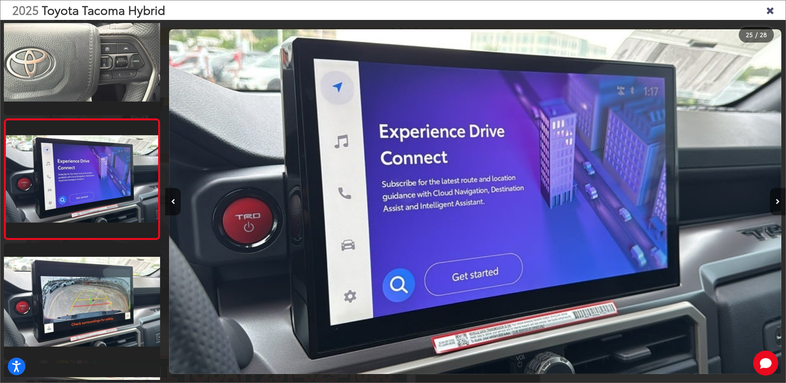
click at [776, 199] on icon "Next image" at bounding box center [778, 201] width 4 height 5
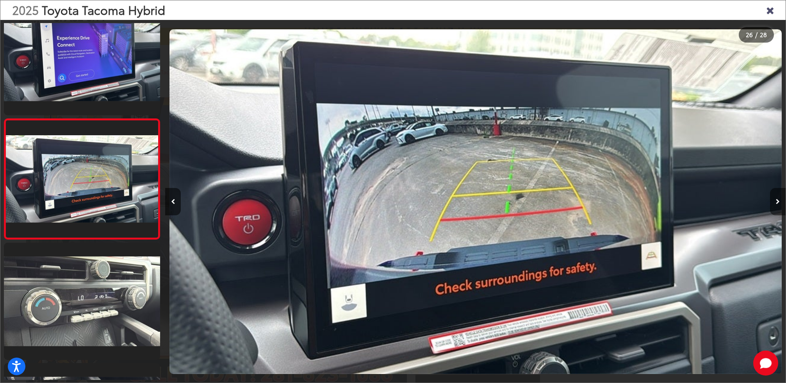
click at [776, 199] on icon "Next image" at bounding box center [778, 201] width 4 height 5
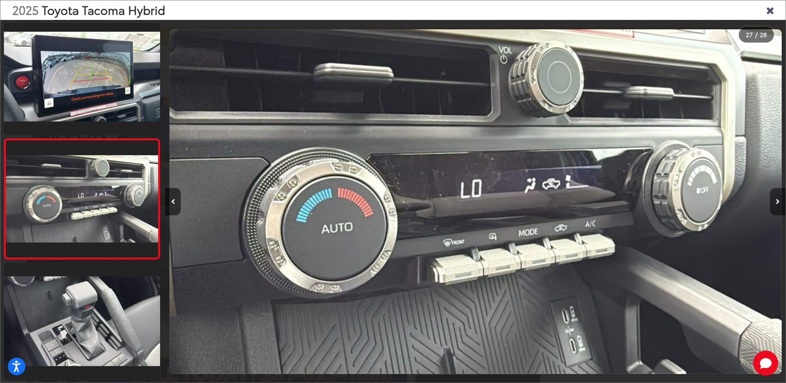
click at [776, 199] on icon "Next image" at bounding box center [778, 201] width 4 height 5
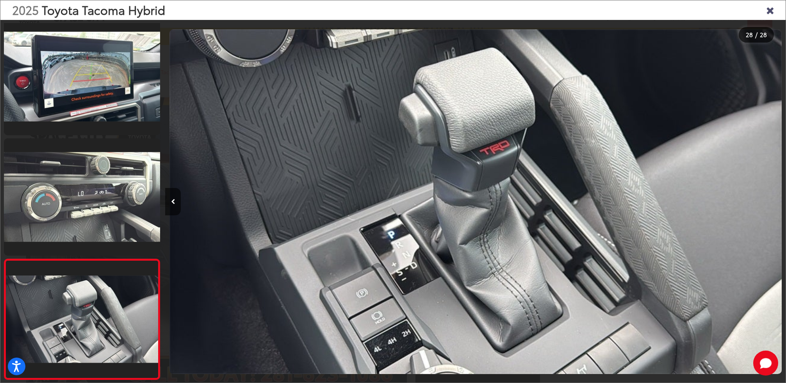
click at [768, 8] on icon "Close gallery" at bounding box center [770, 10] width 8 height 10
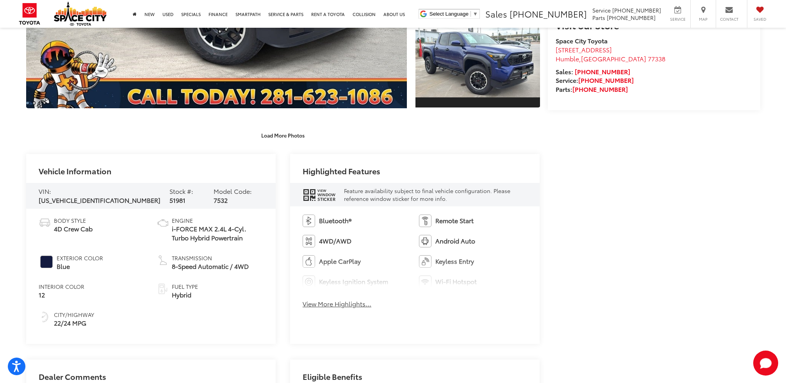
click at [316, 194] on div "View Window Sticker" at bounding box center [325, 194] width 20 height 13
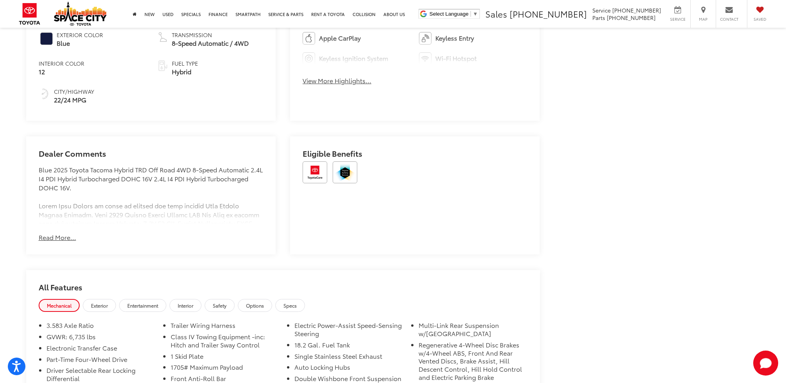
click at [50, 235] on button "Read More..." at bounding box center [57, 237] width 37 height 9
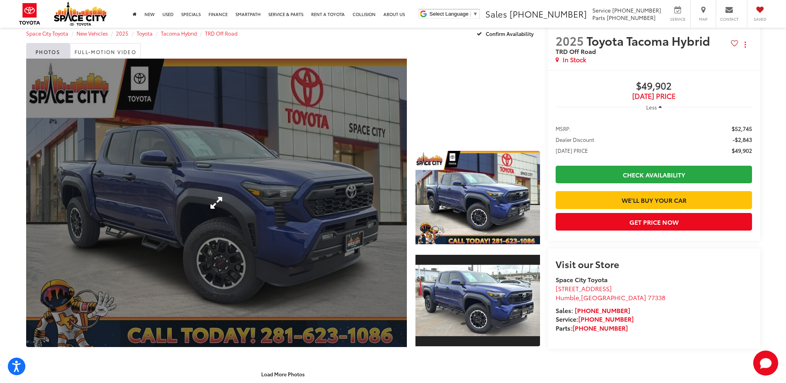
scroll to position [105, 0]
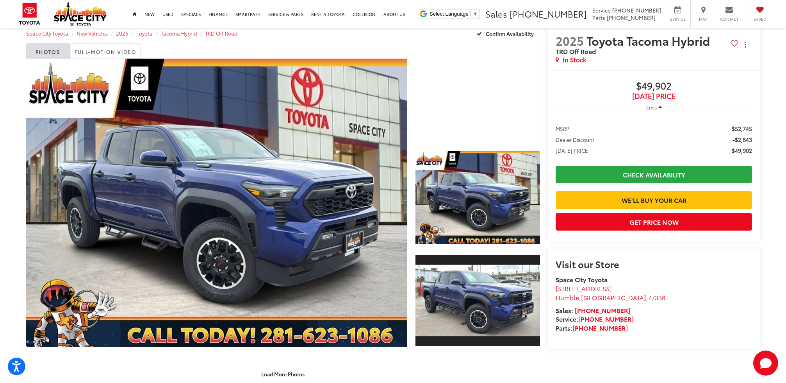
click at [355, 269] on link "Expand Photo 0" at bounding box center [216, 203] width 381 height 288
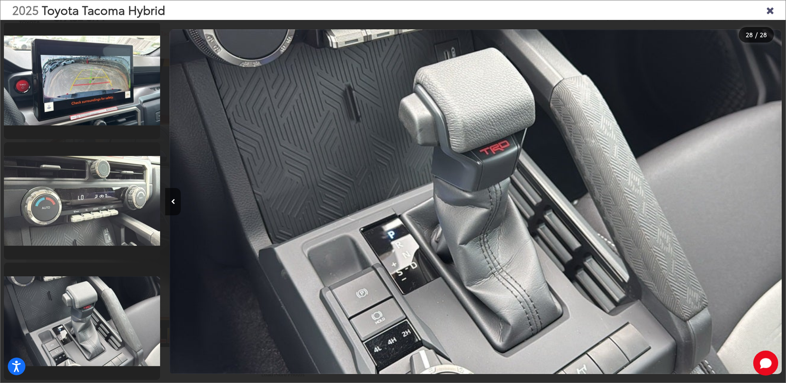
scroll to position [0, 0]
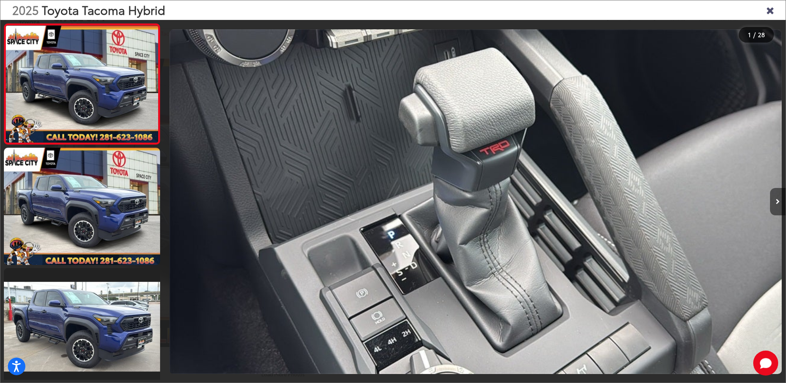
click at [774, 200] on button "Next image" at bounding box center [778, 201] width 16 height 27
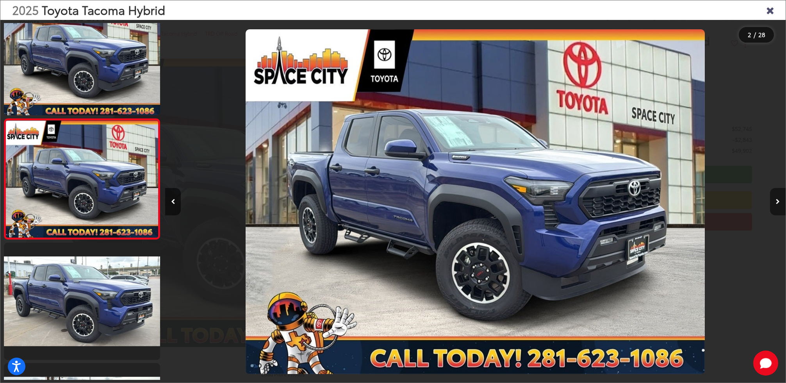
click at [774, 200] on button "Next image" at bounding box center [778, 201] width 16 height 27
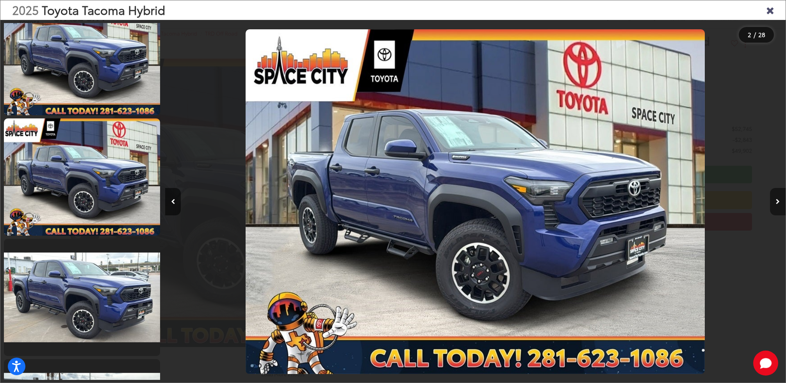
scroll to position [146, 0]
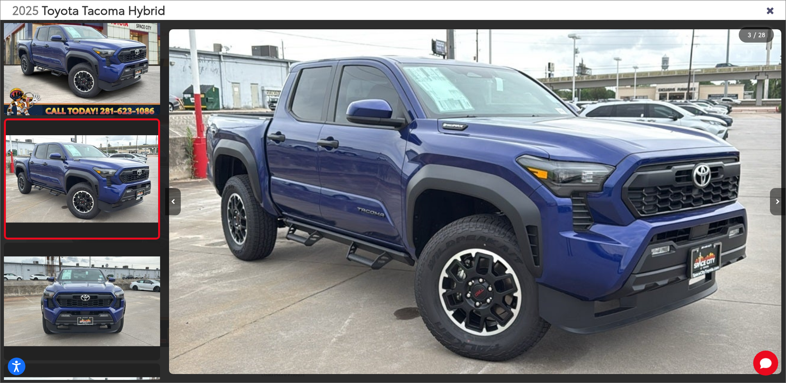
click at [774, 201] on button "Next image" at bounding box center [778, 201] width 16 height 27
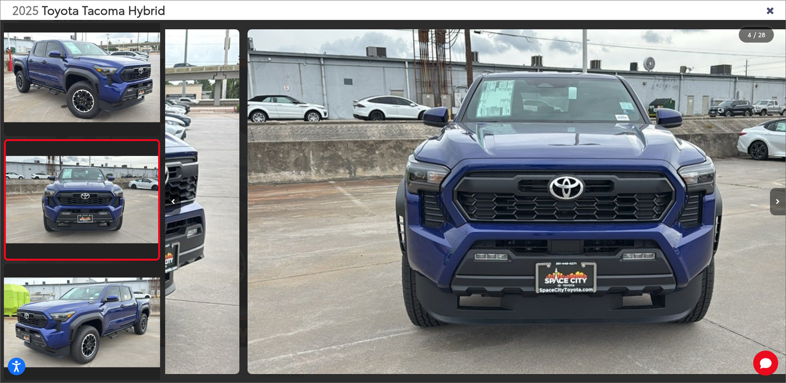
scroll to position [266, 0]
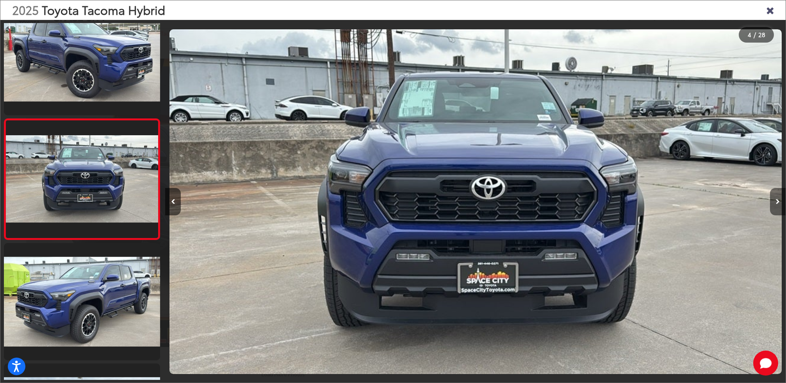
click at [774, 201] on button "Next image" at bounding box center [778, 201] width 16 height 27
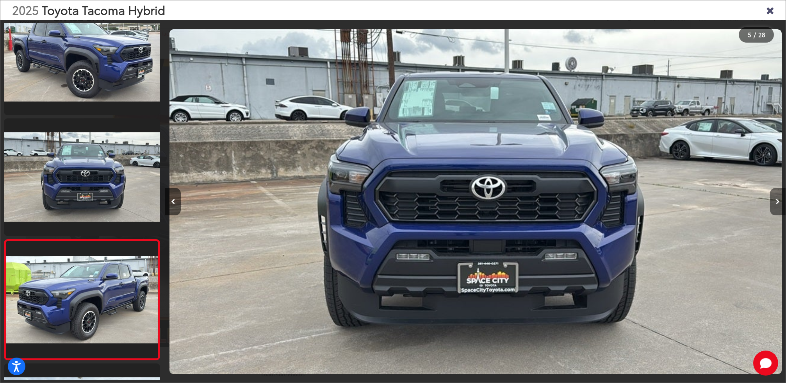
scroll to position [387, 0]
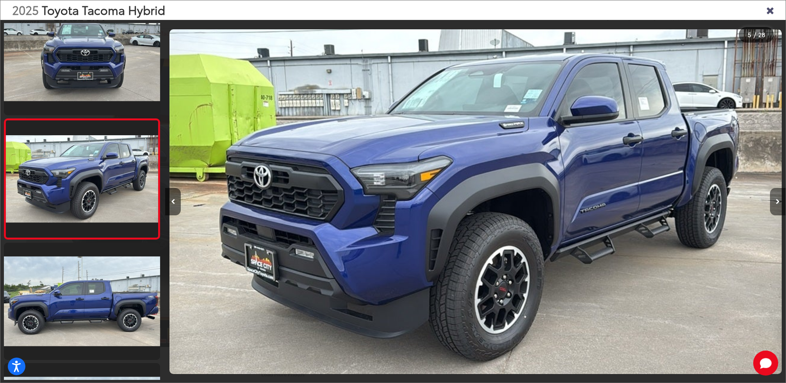
click at [773, 201] on button "Next image" at bounding box center [778, 201] width 16 height 27
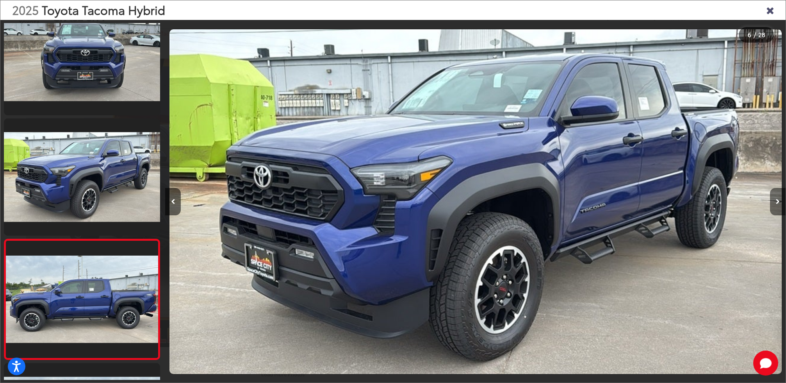
scroll to position [507, 0]
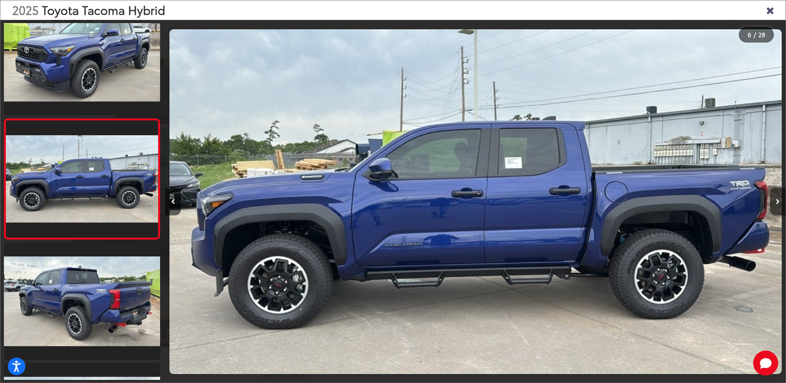
click at [773, 201] on button "Next image" at bounding box center [778, 201] width 16 height 27
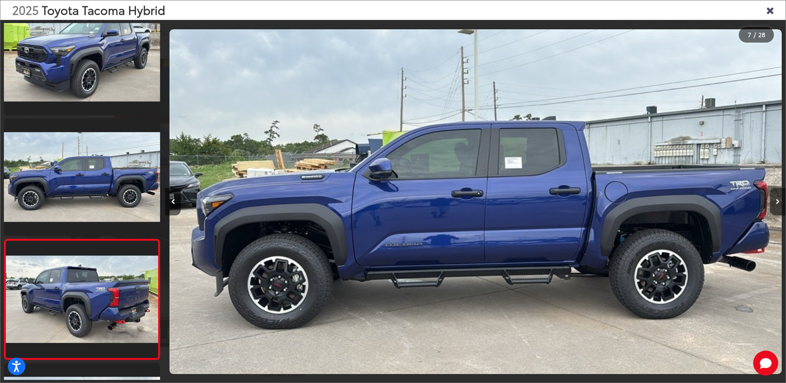
scroll to position [627, 0]
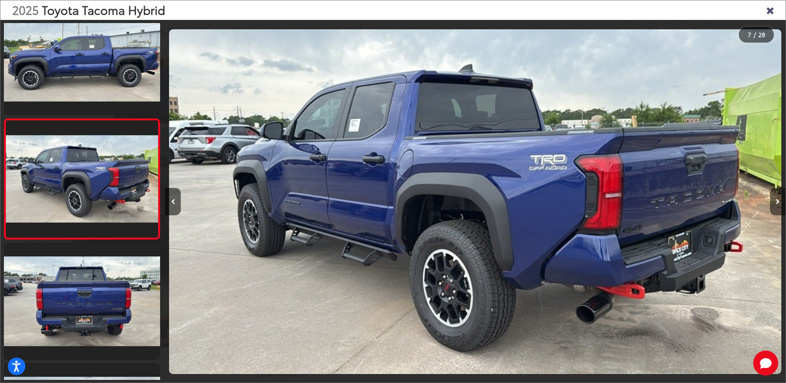
click at [773, 201] on button "Next image" at bounding box center [778, 201] width 16 height 27
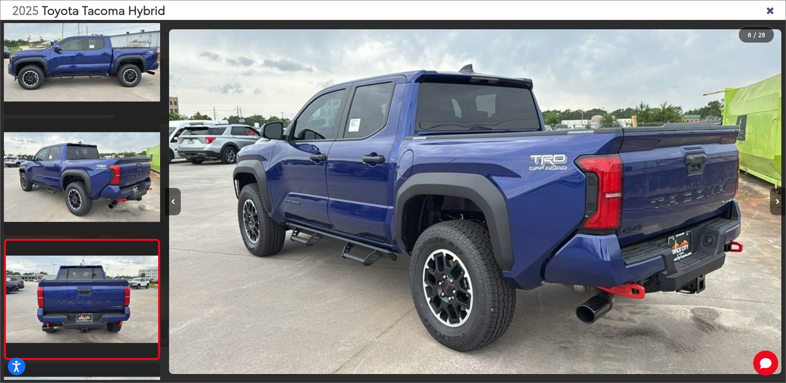
scroll to position [747, 0]
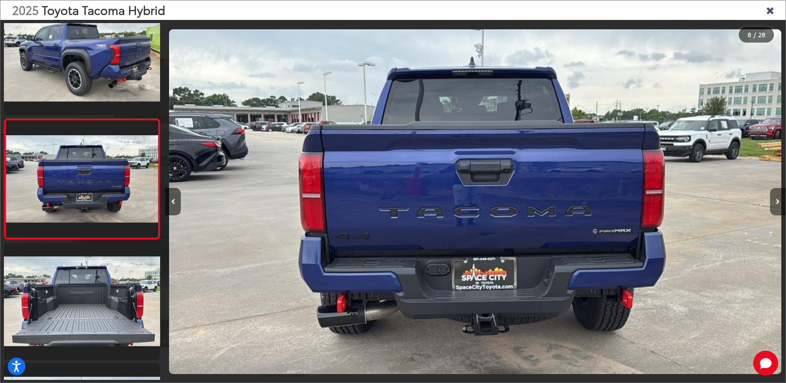
click at [773, 201] on button "Next image" at bounding box center [778, 201] width 16 height 27
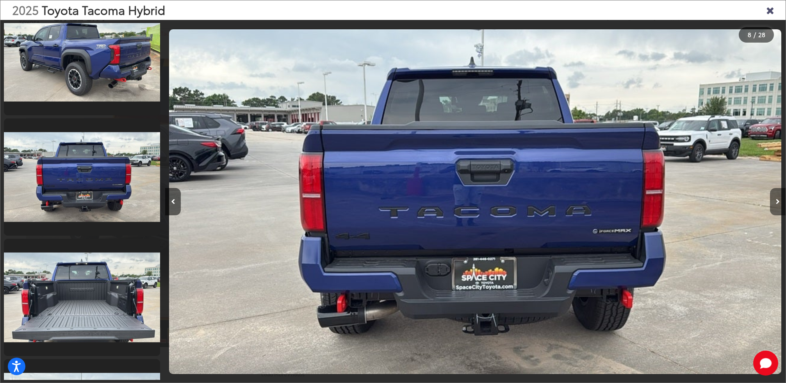
scroll to position [868, 0]
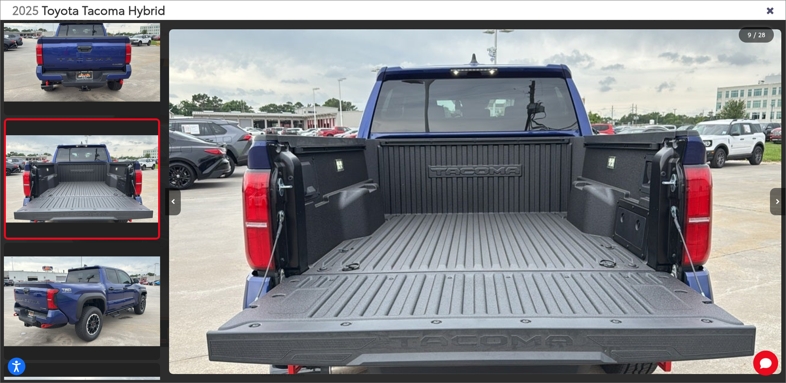
click at [773, 201] on button "Next image" at bounding box center [778, 201] width 16 height 27
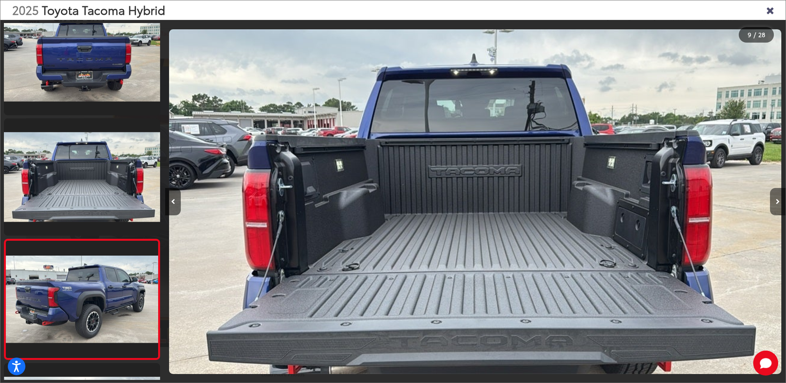
scroll to position [988, 0]
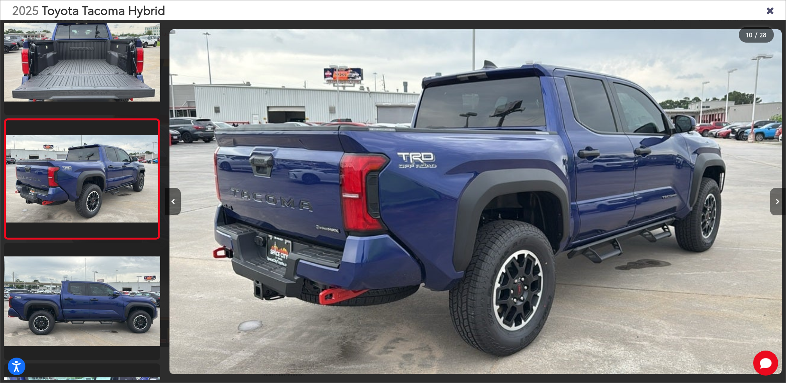
click at [773, 201] on button "Next image" at bounding box center [778, 201] width 16 height 27
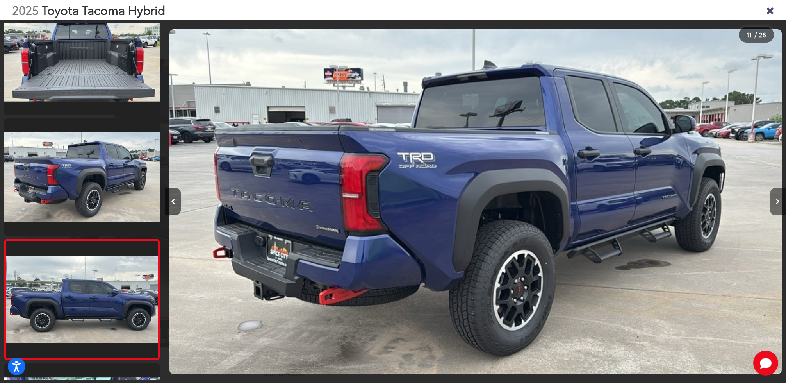
scroll to position [0, 6203]
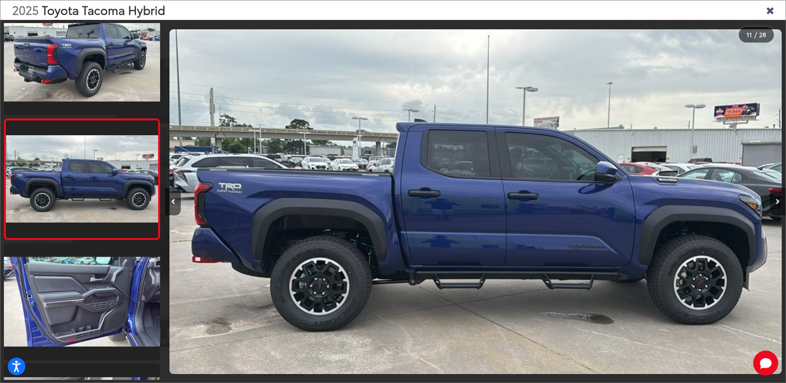
click at [773, 201] on button "Next image" at bounding box center [778, 201] width 16 height 27
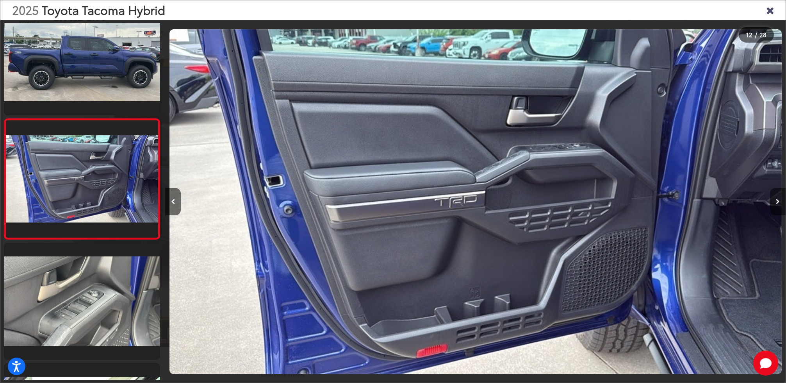
click at [773, 201] on button "Next image" at bounding box center [778, 201] width 16 height 27
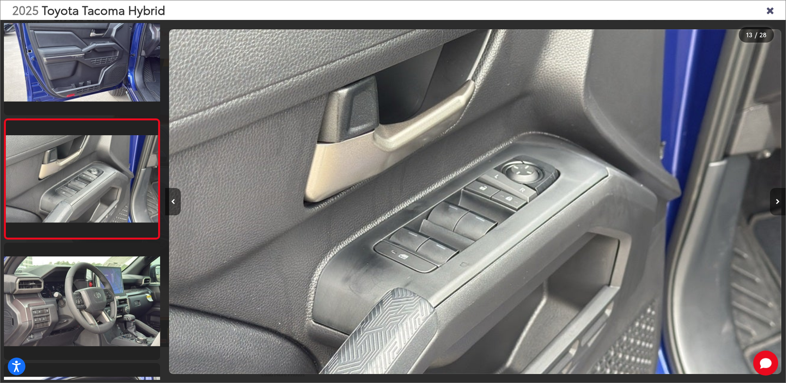
click at [773, 201] on button "Next image" at bounding box center [778, 201] width 16 height 27
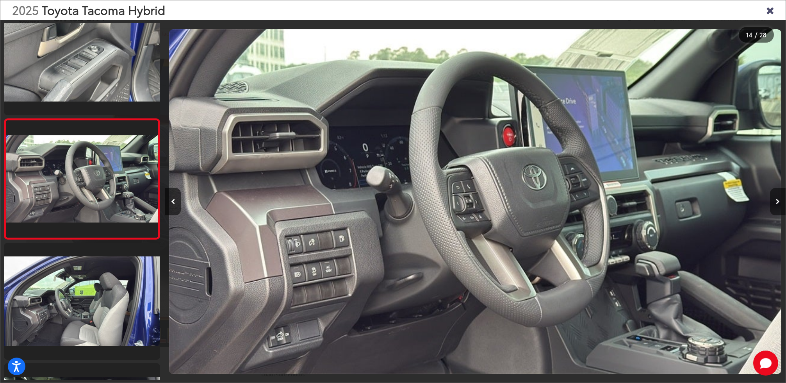
click at [773, 201] on button "Next image" at bounding box center [778, 201] width 16 height 27
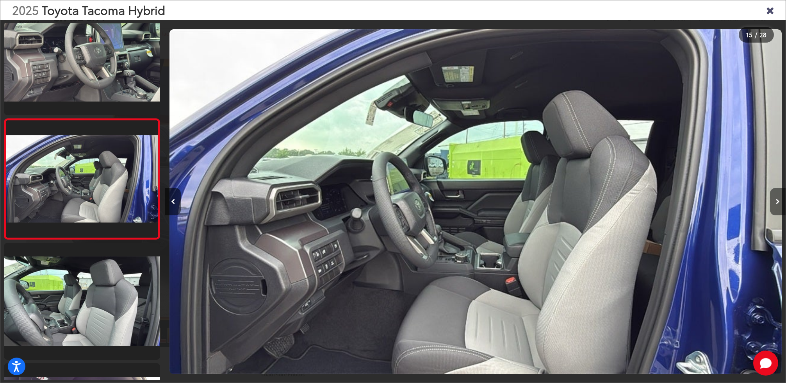
click at [773, 201] on button "Next image" at bounding box center [778, 201] width 16 height 27
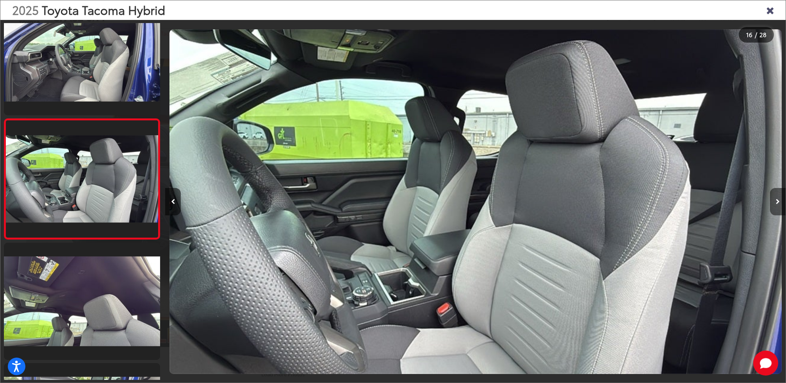
click at [773, 201] on button "Next image" at bounding box center [778, 201] width 16 height 27
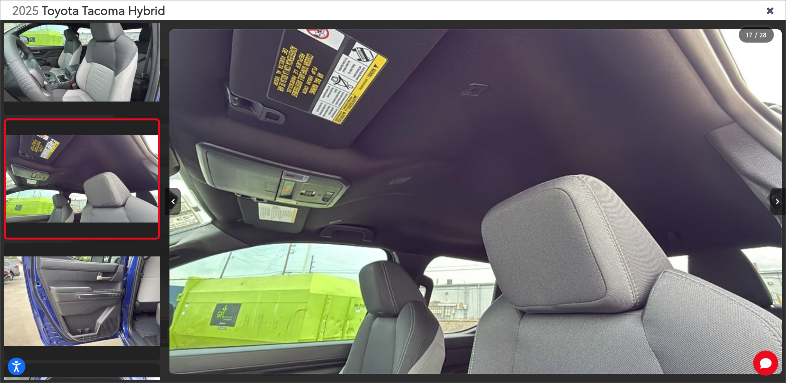
click at [773, 201] on button "Next image" at bounding box center [778, 201] width 16 height 27
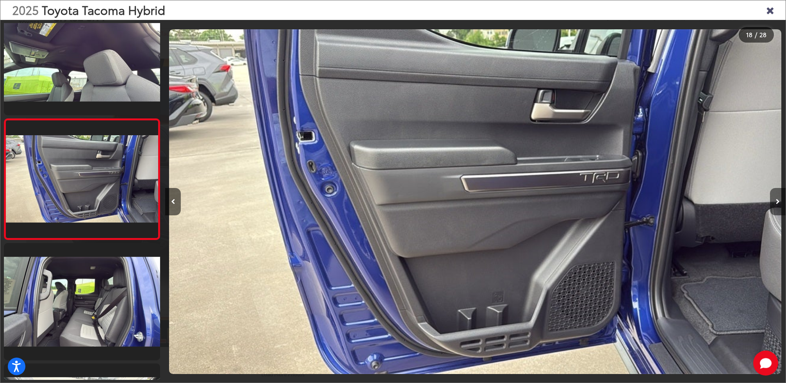
click at [773, 202] on button "Next image" at bounding box center [778, 201] width 16 height 27
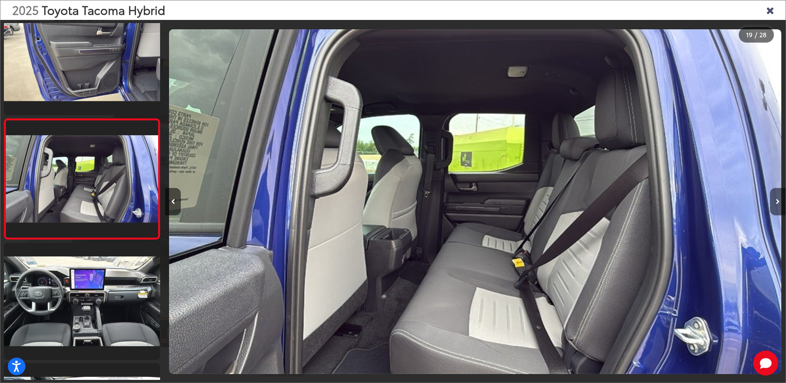
click at [773, 202] on button "Next image" at bounding box center [778, 201] width 16 height 27
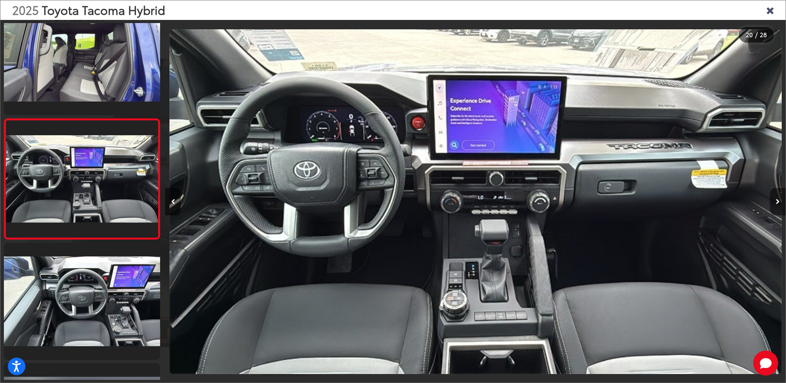
click at [775, 201] on button "Next image" at bounding box center [778, 201] width 16 height 27
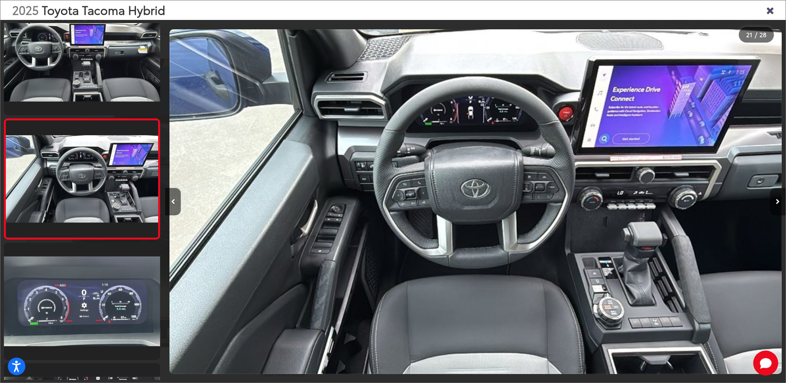
click at [775, 201] on button "Next image" at bounding box center [778, 201] width 16 height 27
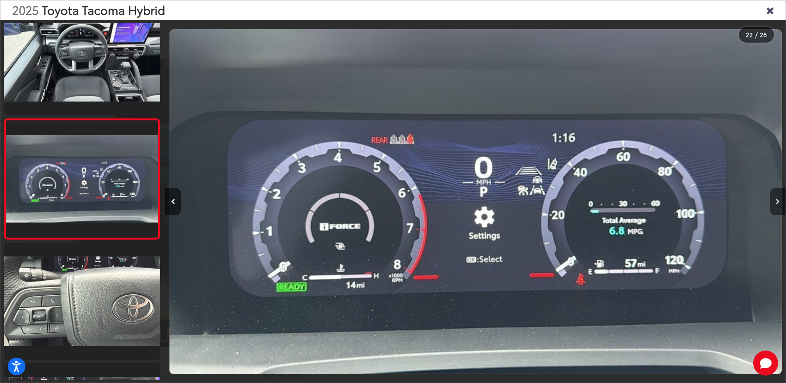
click at [775, 201] on button "Next image" at bounding box center [778, 201] width 16 height 27
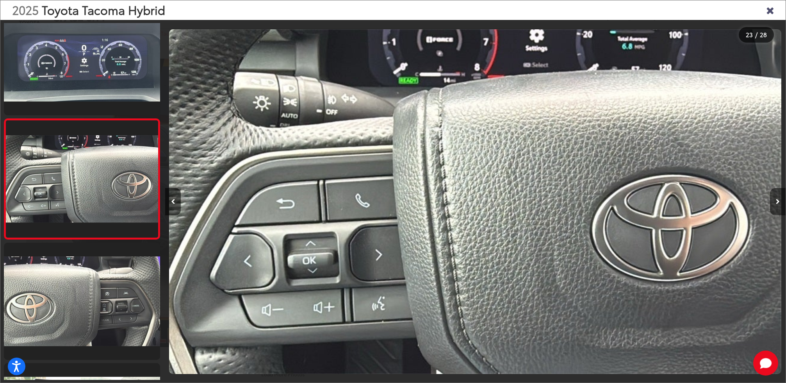
click at [775, 201] on button "Next image" at bounding box center [778, 201] width 16 height 27
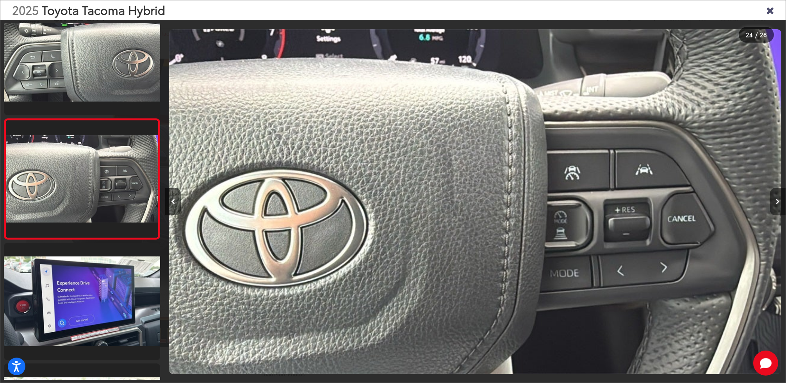
click at [775, 201] on button "Next image" at bounding box center [778, 201] width 16 height 27
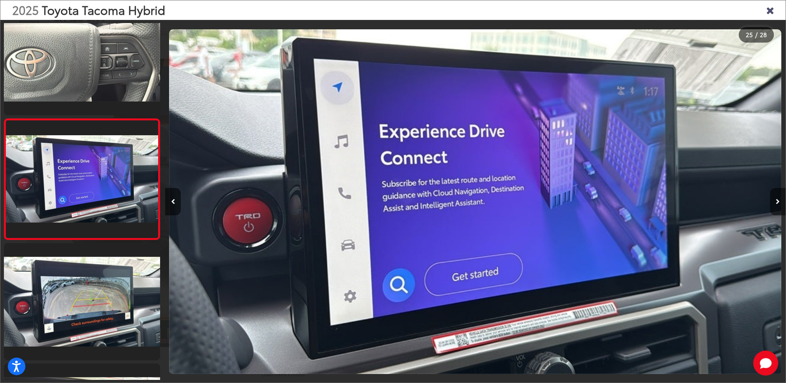
click at [775, 201] on button "Next image" at bounding box center [778, 201] width 16 height 27
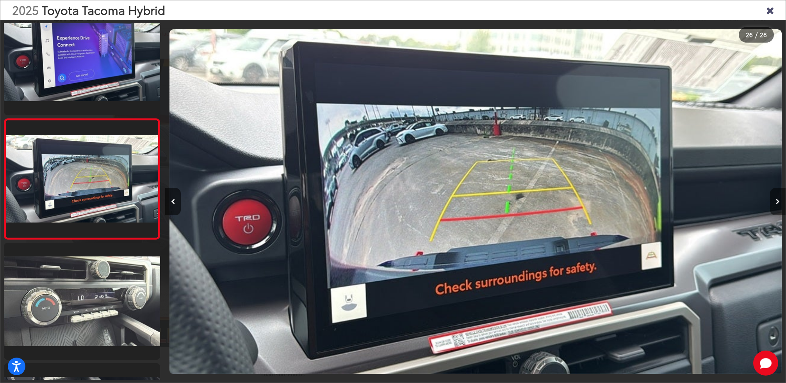
click at [775, 201] on button "Next image" at bounding box center [778, 201] width 16 height 27
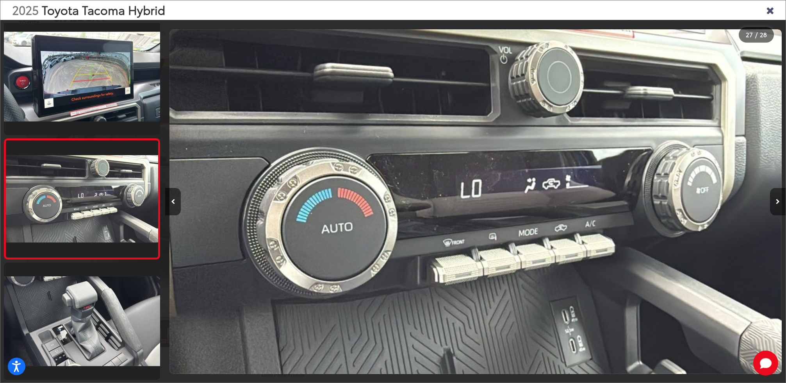
click at [775, 201] on button "Next image" at bounding box center [778, 201] width 16 height 27
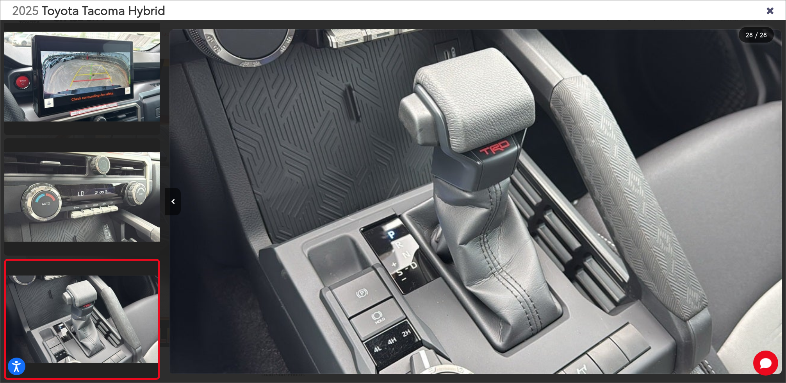
click at [775, 201] on div at bounding box center [708, 201] width 155 height 363
drag, startPoint x: 167, startPoint y: 204, endPoint x: 173, endPoint y: 203, distance: 5.5
click at [169, 203] on button "Previous image" at bounding box center [173, 201] width 16 height 27
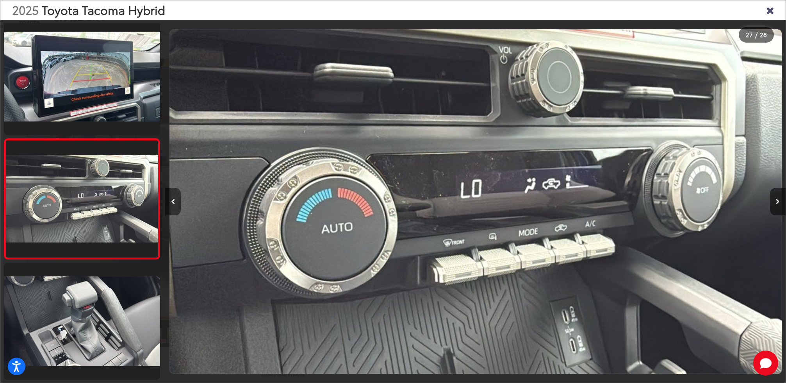
click at [173, 203] on icon "Previous image" at bounding box center [173, 201] width 4 height 5
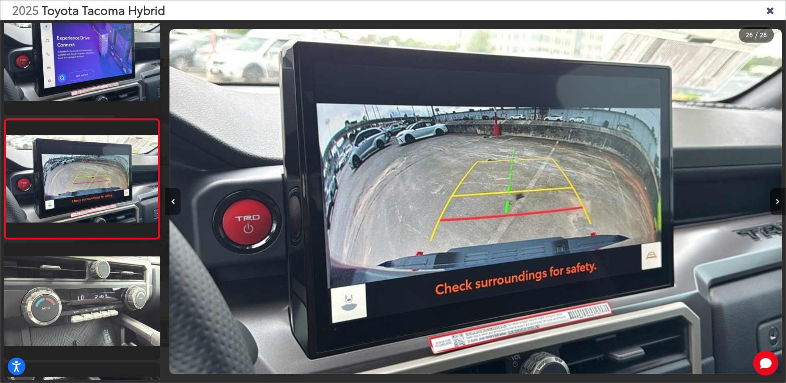
click at [173, 203] on icon "Previous image" at bounding box center [173, 201] width 4 height 5
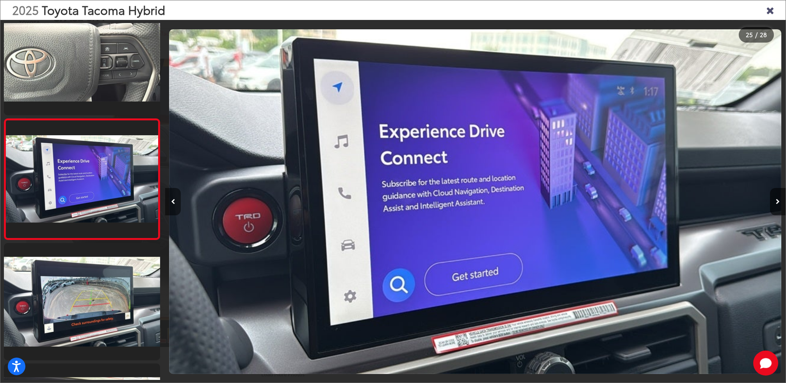
click at [173, 203] on icon "Previous image" at bounding box center [173, 201] width 4 height 5
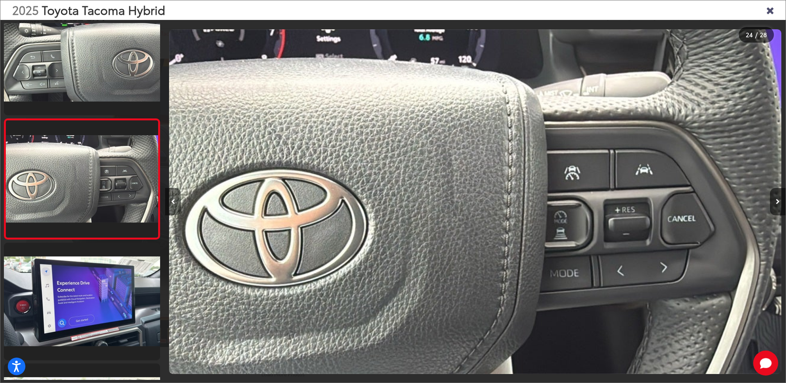
click at [173, 203] on icon "Previous image" at bounding box center [173, 201] width 4 height 5
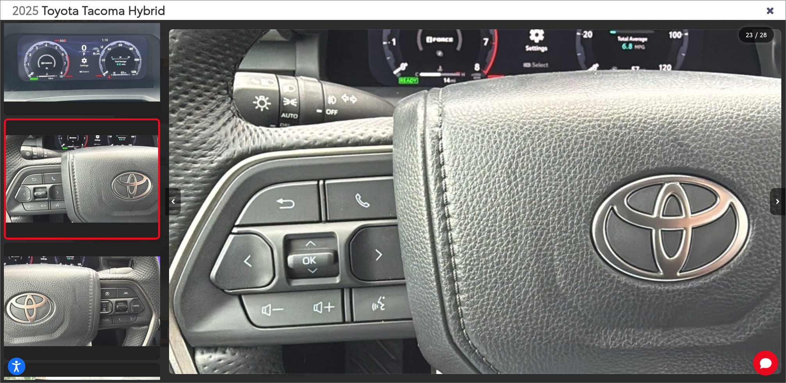
click at [173, 203] on icon "Previous image" at bounding box center [173, 201] width 4 height 5
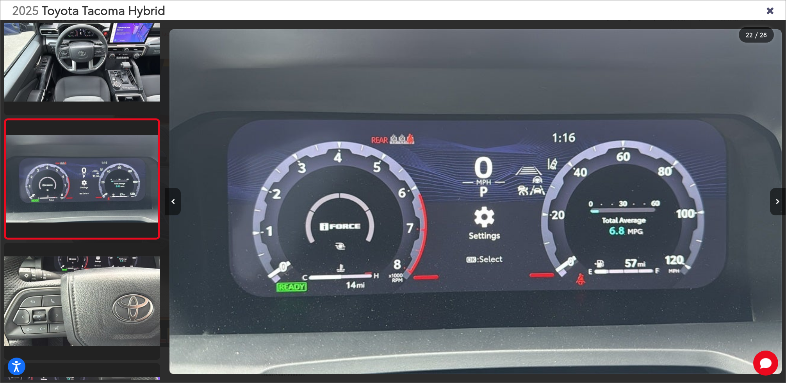
click at [173, 203] on icon "Previous image" at bounding box center [173, 201] width 4 height 5
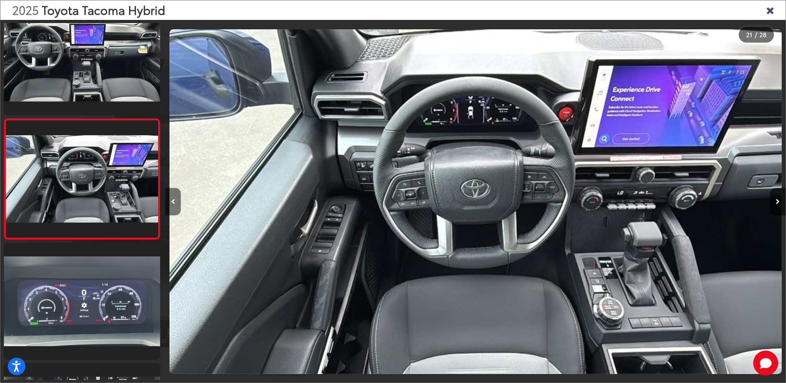
click at [173, 203] on icon "Previous image" at bounding box center [173, 201] width 4 height 5
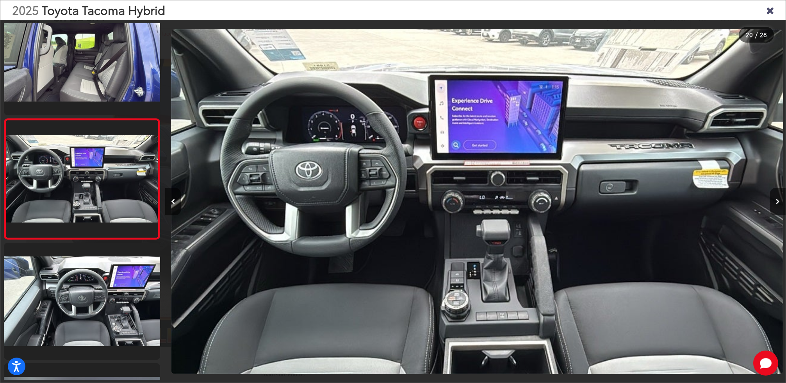
click at [770, 11] on icon "Close gallery" at bounding box center [770, 10] width 8 height 10
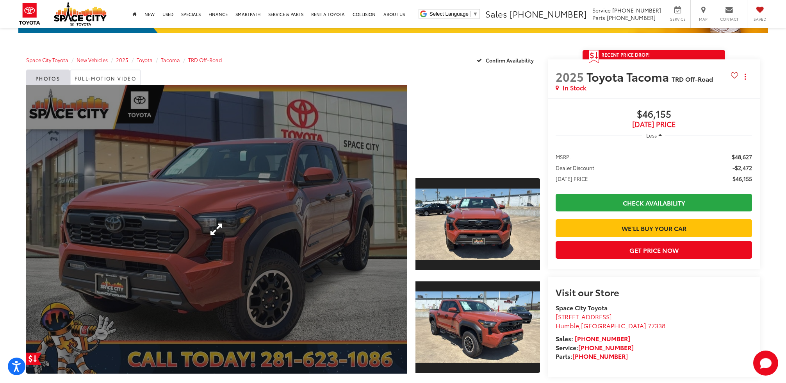
scroll to position [80, 0]
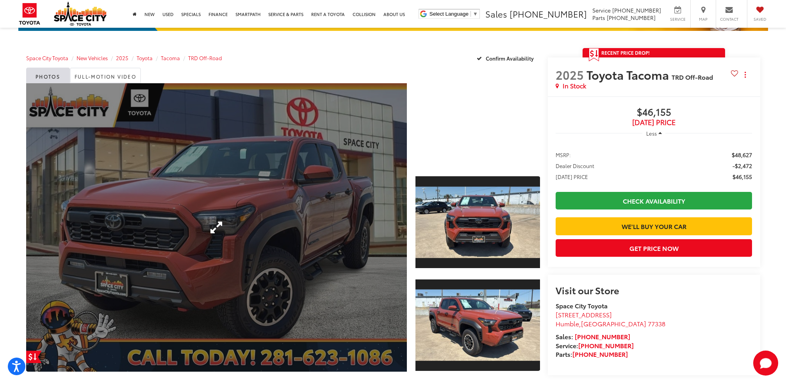
click at [385, 266] on link "Expand Photo 0" at bounding box center [216, 227] width 381 height 288
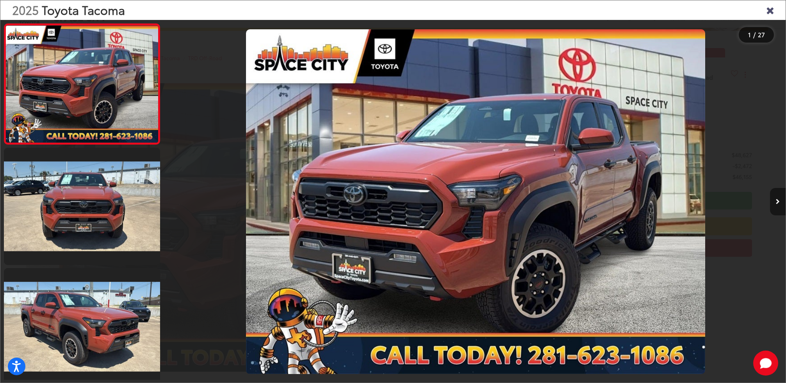
click at [779, 203] on icon "Next image" at bounding box center [778, 201] width 4 height 5
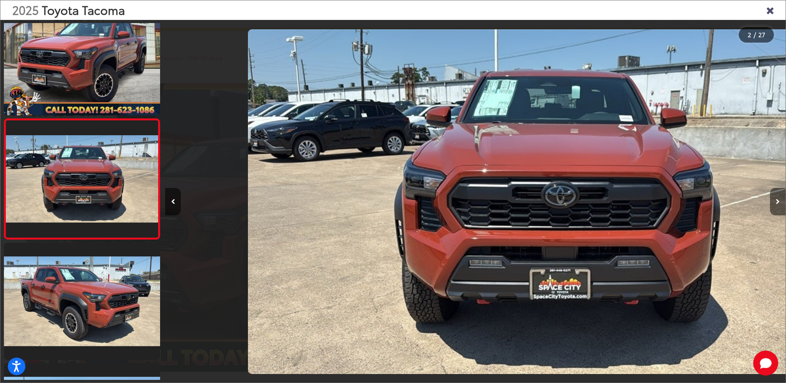
scroll to position [0, 620]
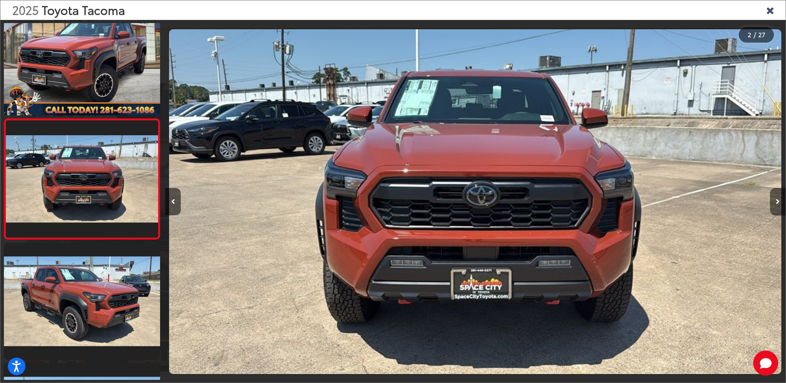
click at [779, 203] on icon "Next image" at bounding box center [778, 201] width 4 height 5
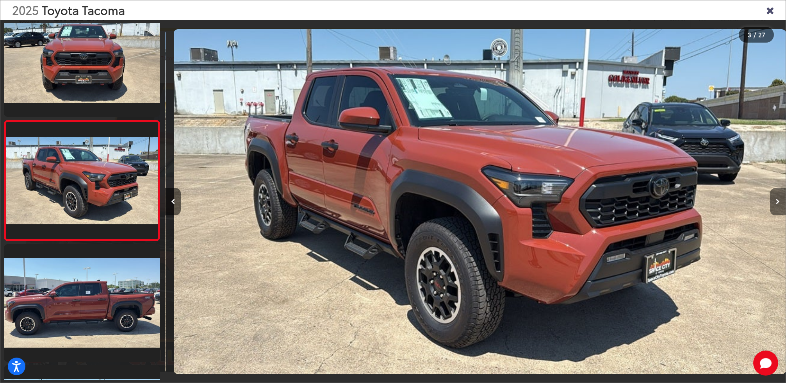
scroll to position [0, 1241]
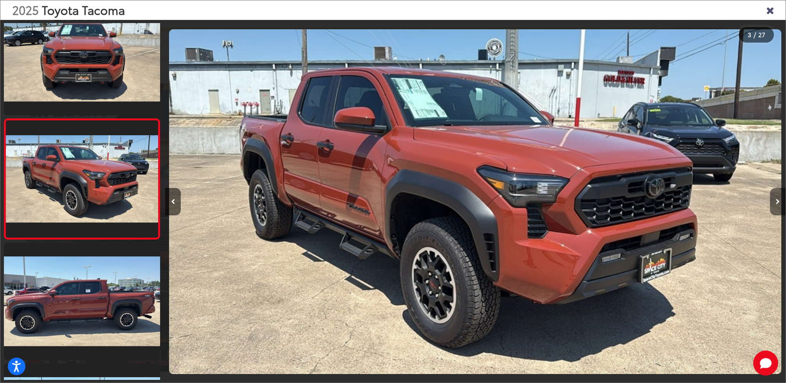
click at [779, 203] on icon "Next image" at bounding box center [778, 201] width 4 height 5
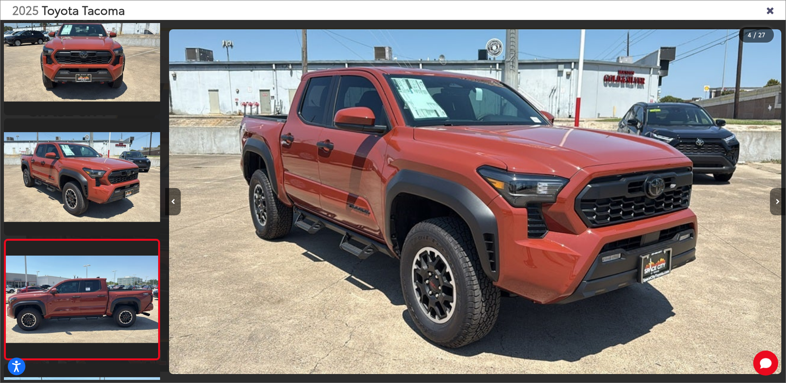
scroll to position [0, 1861]
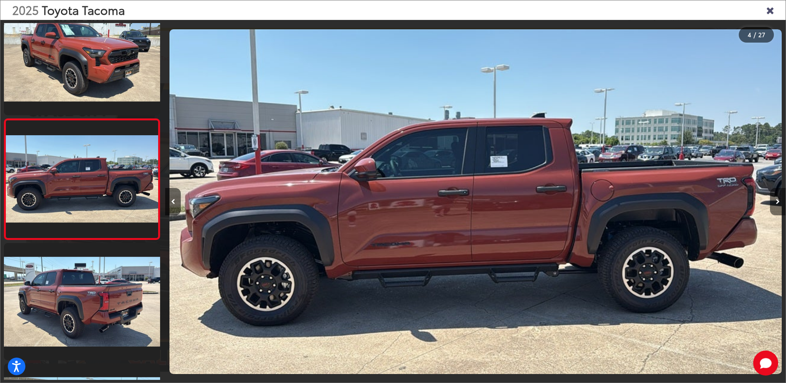
click at [779, 203] on icon "Next image" at bounding box center [778, 201] width 4 height 5
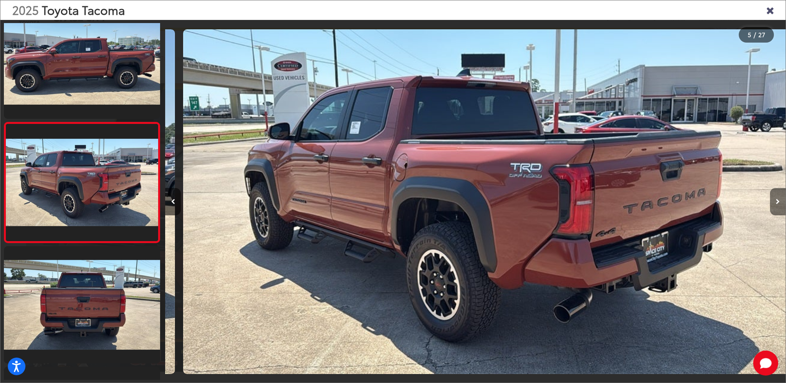
scroll to position [0, 2481]
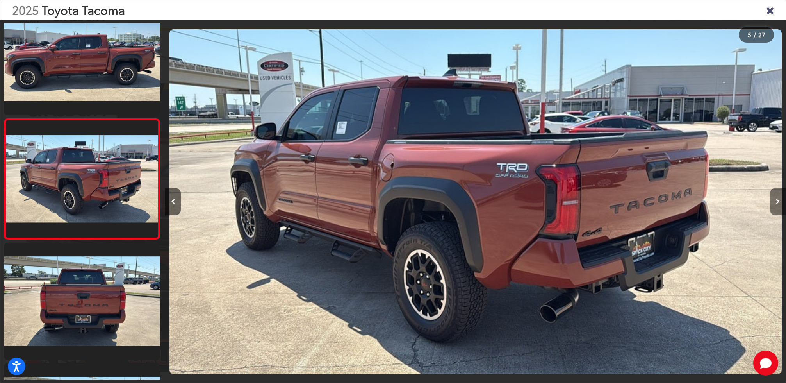
click at [779, 203] on icon "Next image" at bounding box center [778, 201] width 4 height 5
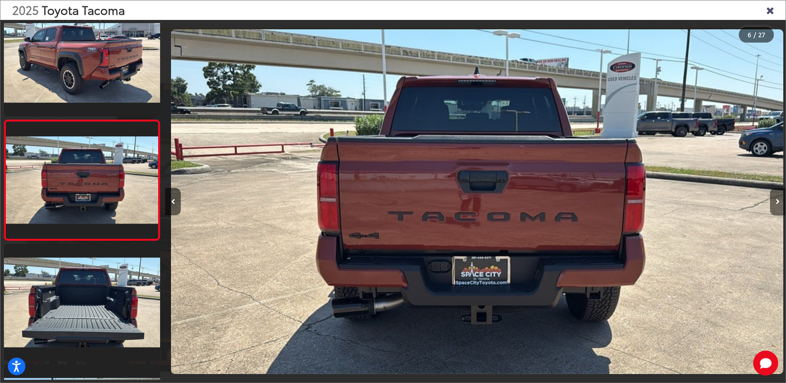
scroll to position [0, 3102]
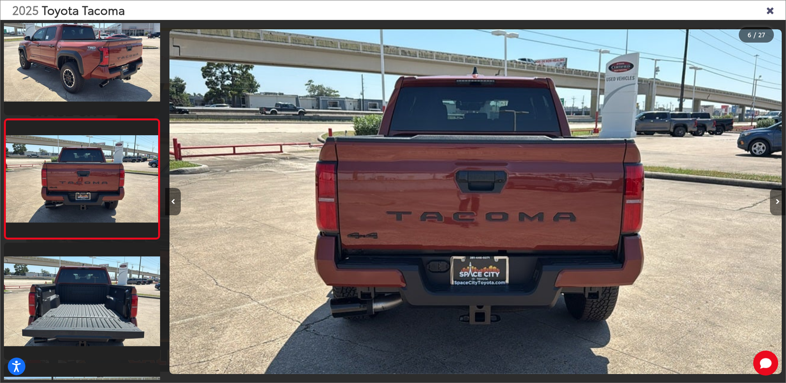
click at [779, 203] on icon "Next image" at bounding box center [778, 201] width 4 height 5
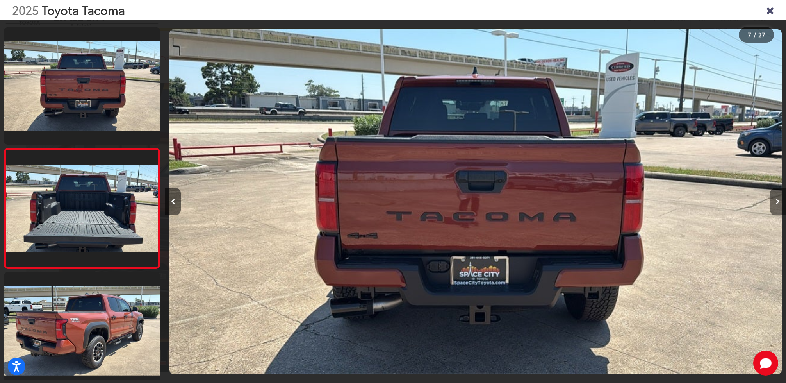
scroll to position [0, 3722]
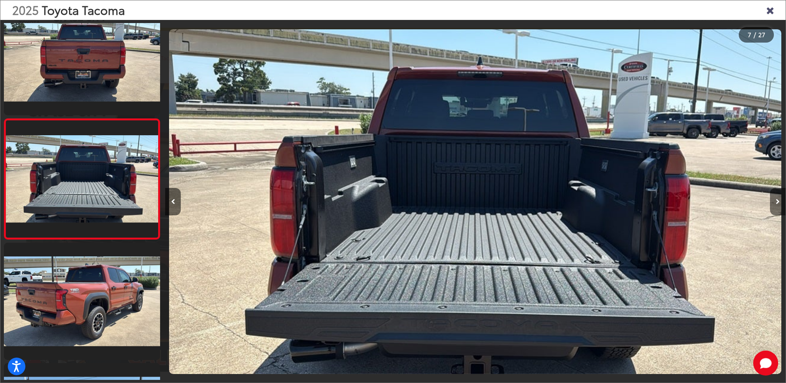
click at [779, 203] on icon "Next image" at bounding box center [778, 201] width 4 height 5
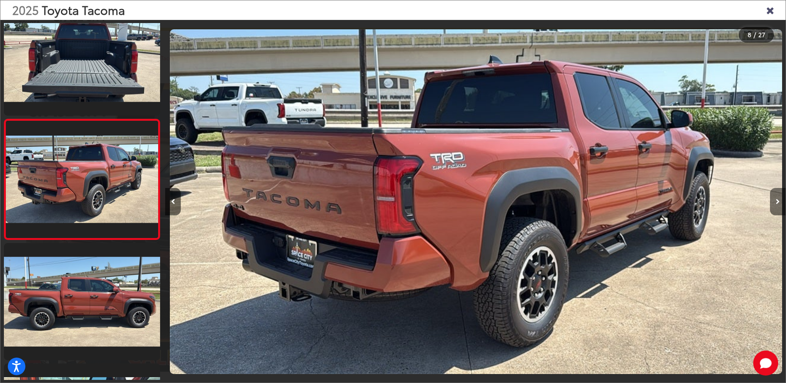
scroll to position [0, 0]
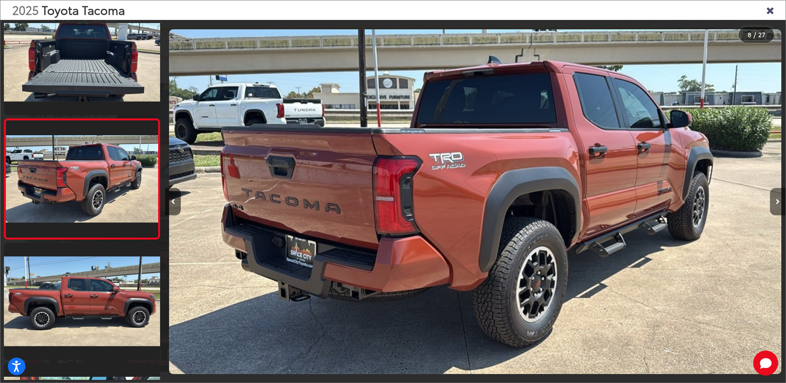
click at [779, 203] on icon "Next image" at bounding box center [778, 201] width 4 height 5
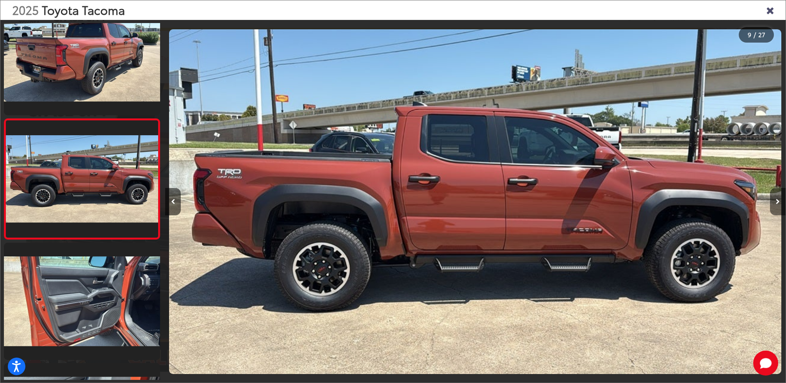
click at [779, 203] on icon "Next image" at bounding box center [778, 201] width 4 height 5
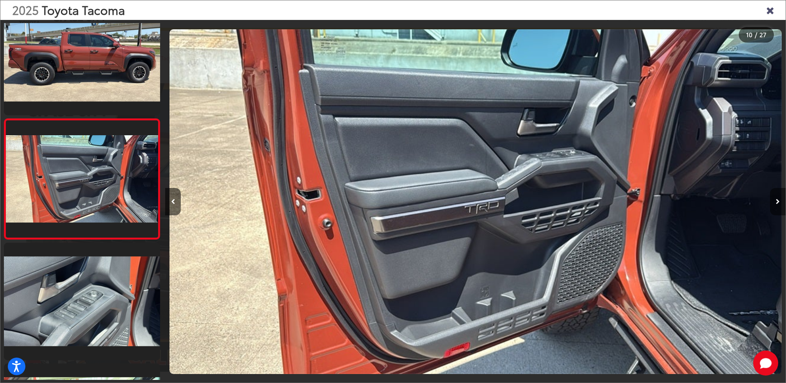
click at [779, 203] on icon "Next image" at bounding box center [778, 201] width 4 height 5
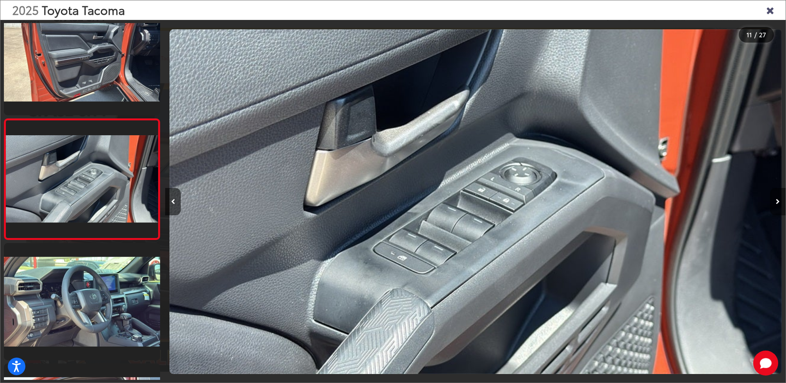
click at [779, 203] on icon "Next image" at bounding box center [778, 201] width 4 height 5
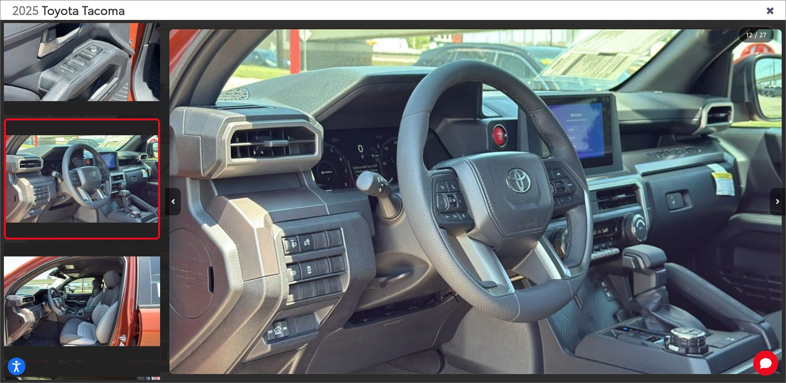
click at [779, 203] on icon "Next image" at bounding box center [778, 201] width 4 height 5
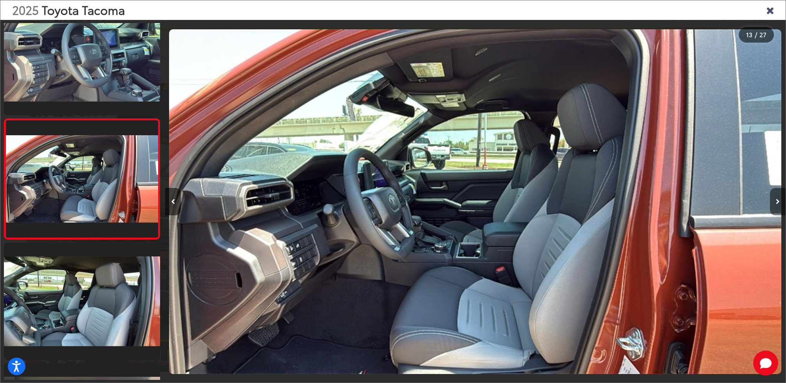
click at [779, 203] on icon "Next image" at bounding box center [778, 201] width 4 height 5
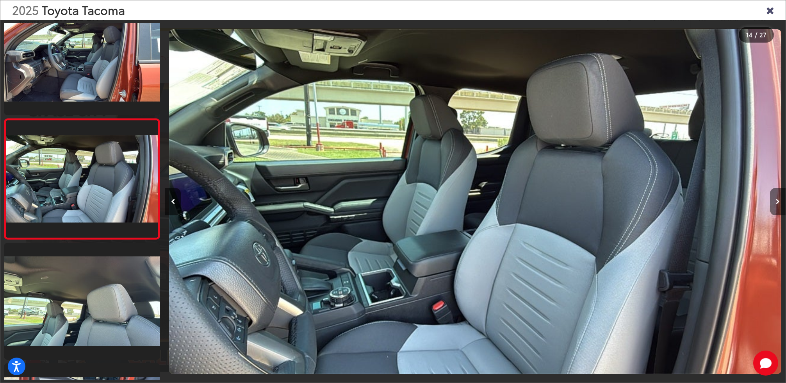
click at [779, 203] on icon "Next image" at bounding box center [778, 201] width 4 height 5
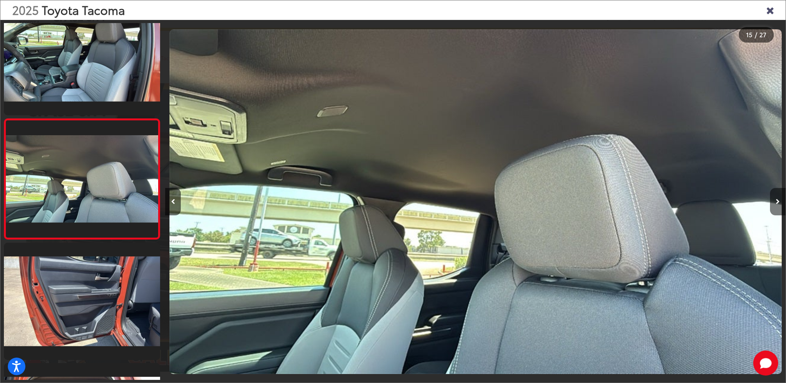
click at [779, 203] on icon "Next image" at bounding box center [778, 201] width 4 height 5
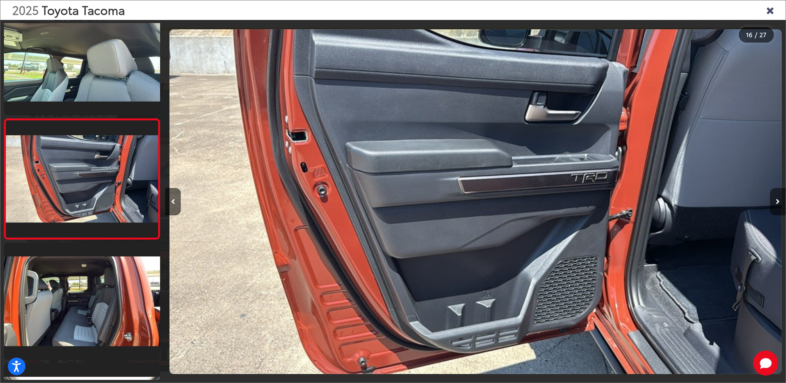
click at [779, 203] on icon "Next image" at bounding box center [778, 201] width 4 height 5
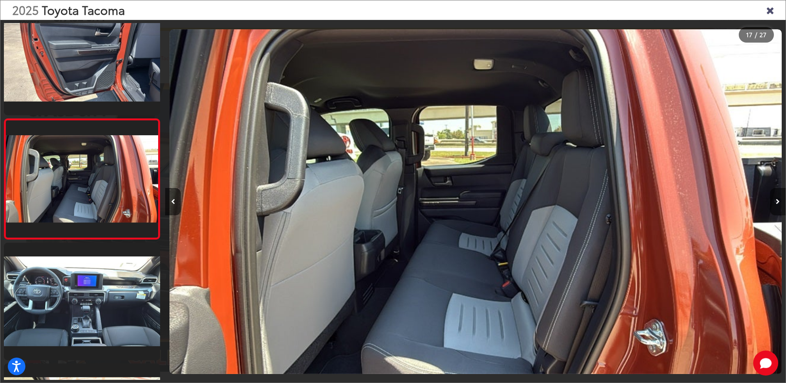
click at [779, 203] on icon "Next image" at bounding box center [778, 201] width 4 height 5
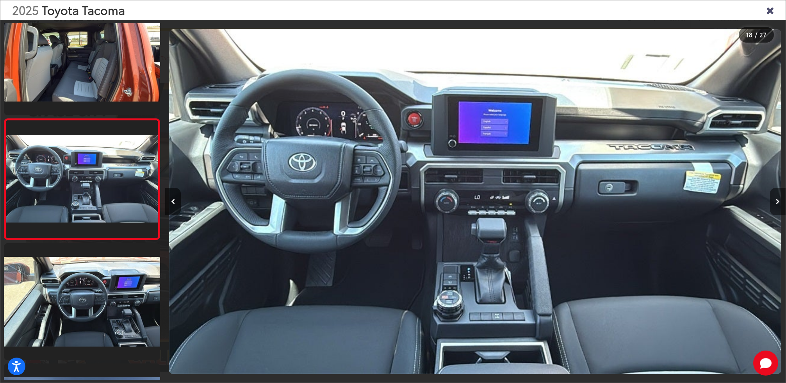
click at [779, 203] on icon "Next image" at bounding box center [778, 201] width 4 height 5
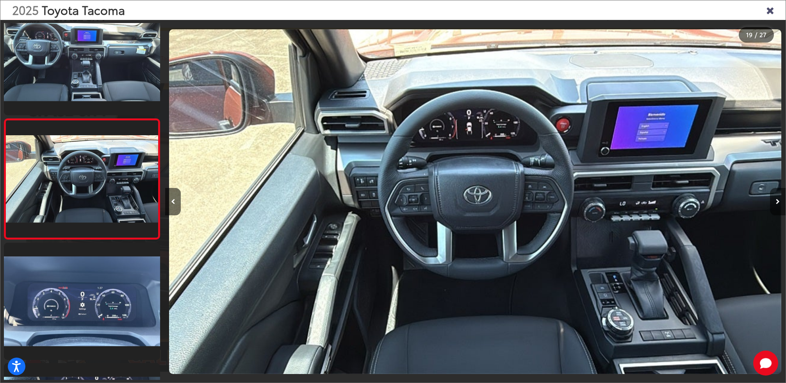
click at [779, 203] on icon "Next image" at bounding box center [778, 201] width 4 height 5
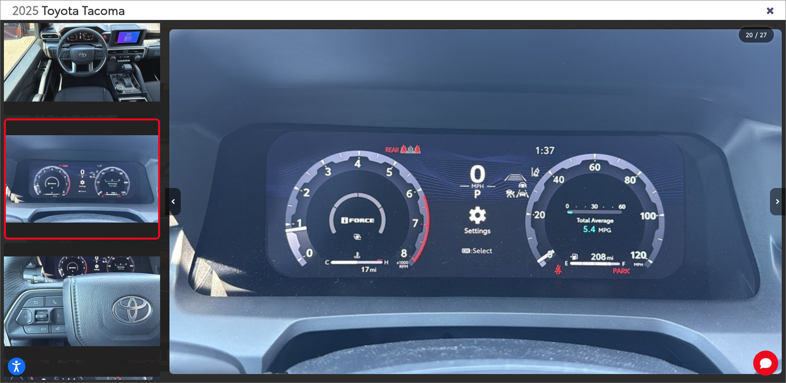
click at [777, 203] on icon "Next image" at bounding box center [778, 201] width 4 height 5
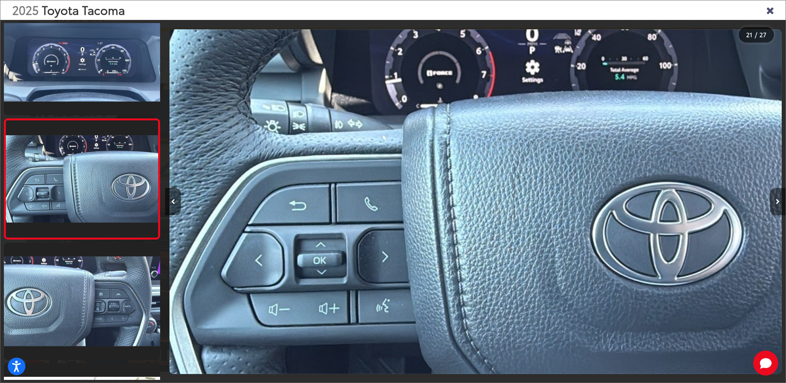
click at [777, 203] on icon "Next image" at bounding box center [778, 201] width 4 height 5
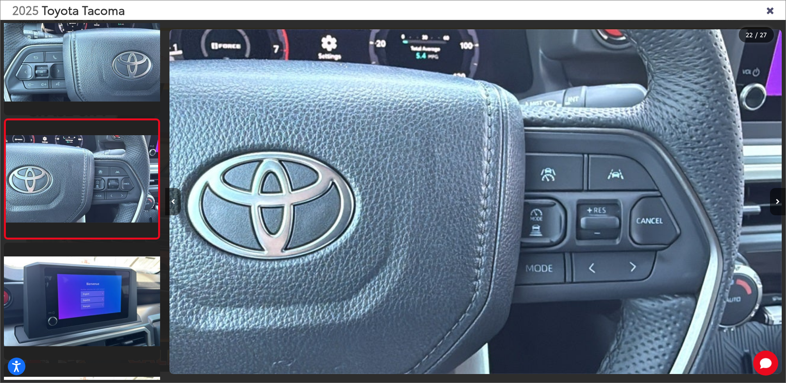
click at [767, 9] on icon "Close gallery" at bounding box center [770, 10] width 8 height 10
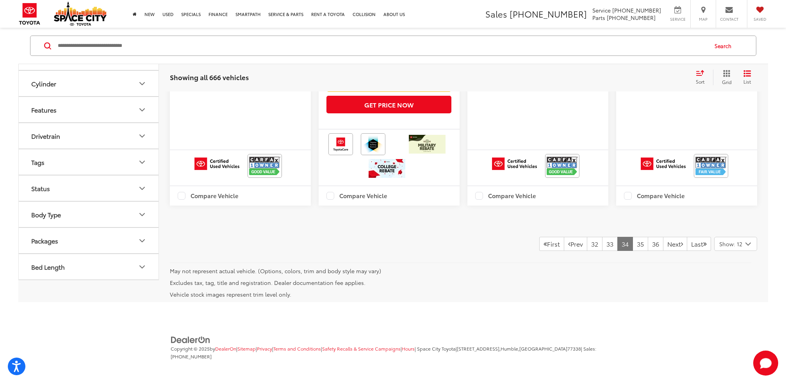
scroll to position [1478, 0]
click at [632, 243] on link "35" at bounding box center [640, 244] width 16 height 14
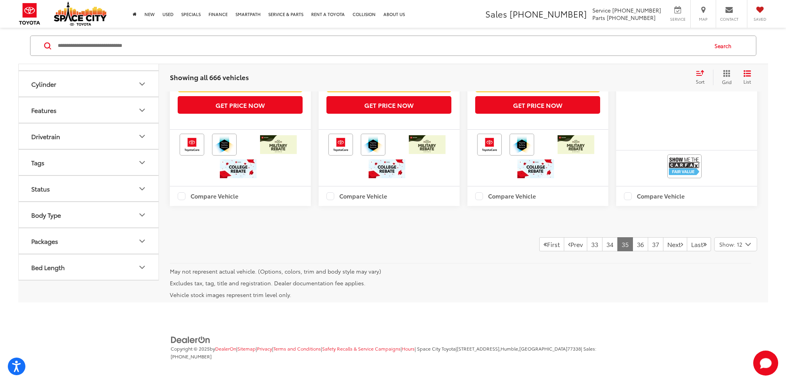
scroll to position [1605, 0]
click at [632, 245] on link "36" at bounding box center [640, 244] width 16 height 14
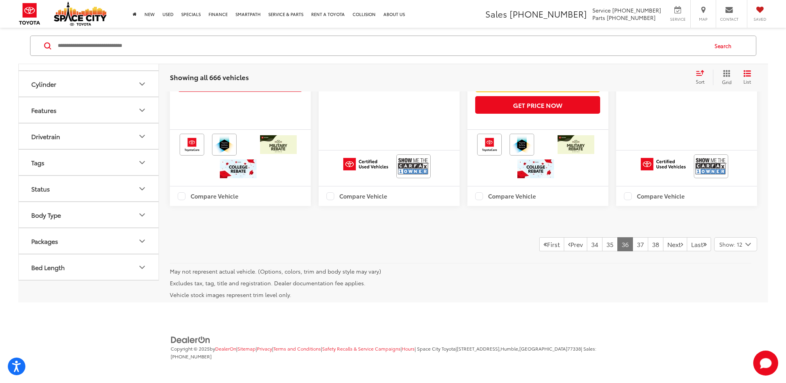
scroll to position [1543, 0]
click at [632, 246] on link "37" at bounding box center [640, 244] width 16 height 14
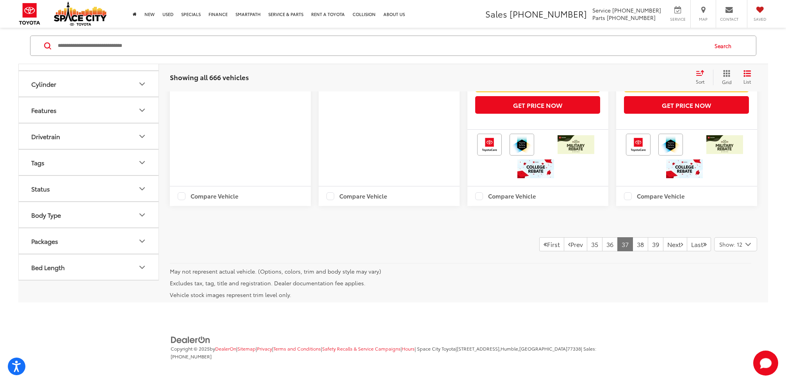
scroll to position [1584, 0]
click at [632, 242] on link "38" at bounding box center [640, 244] width 16 height 14
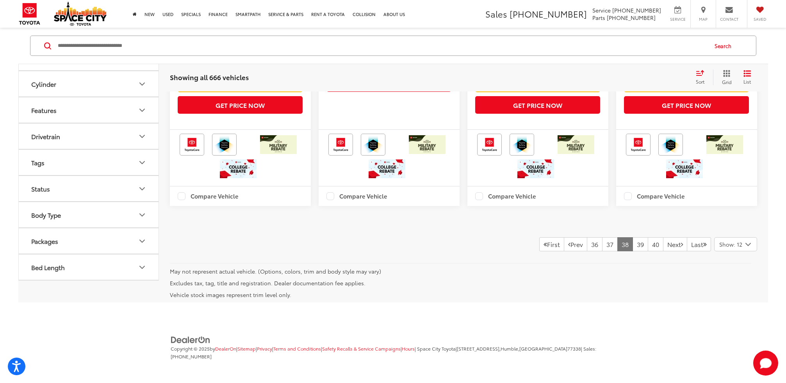
scroll to position [1560, 0]
click at [632, 251] on link "39" at bounding box center [640, 244] width 16 height 14
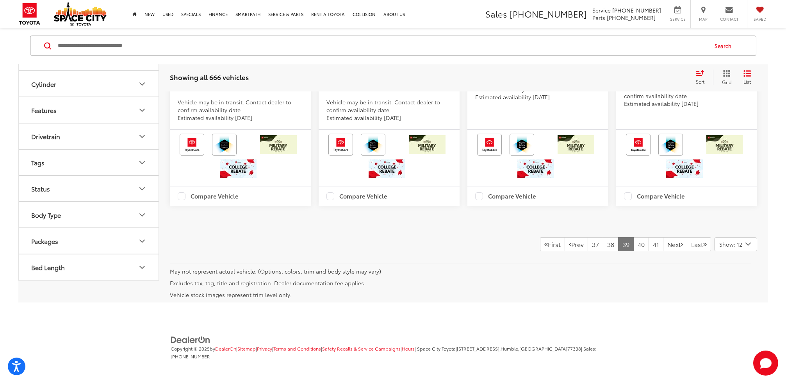
scroll to position [1536, 0]
click at [633, 251] on link "40" at bounding box center [641, 244] width 16 height 14
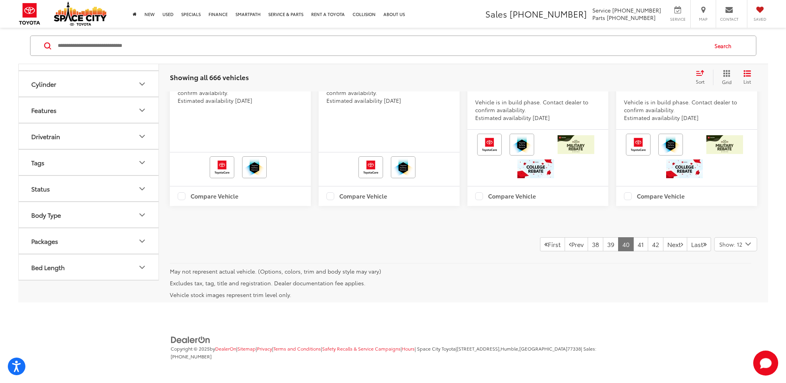
scroll to position [1550, 0]
click at [633, 251] on link "41" at bounding box center [640, 244] width 15 height 14
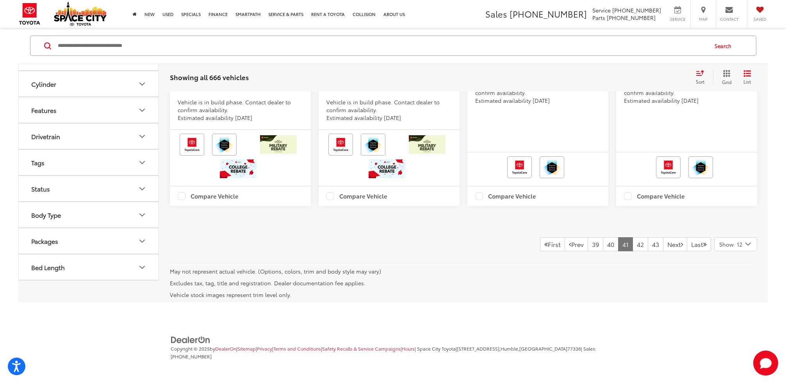
scroll to position [1588, 0]
